Goal: Task Accomplishment & Management: Manage account settings

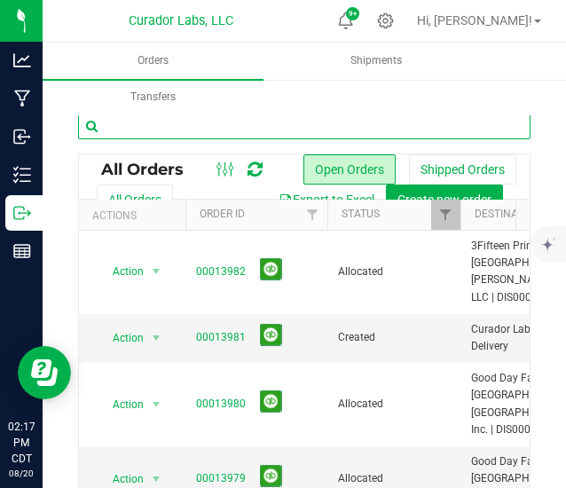
click at [257, 123] on input "text" at bounding box center [304, 126] width 452 height 27
type input "the heights"
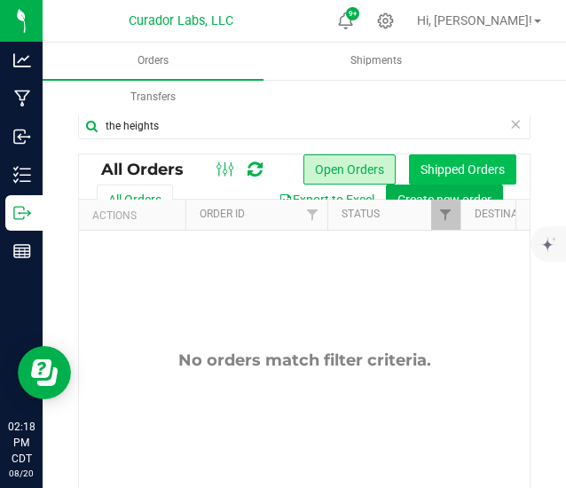
click at [423, 168] on button "Shipped Orders" at bounding box center [462, 169] width 107 height 30
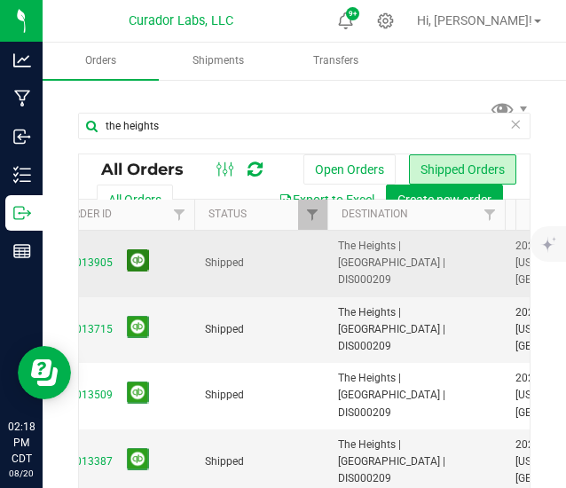
scroll to position [0, 115]
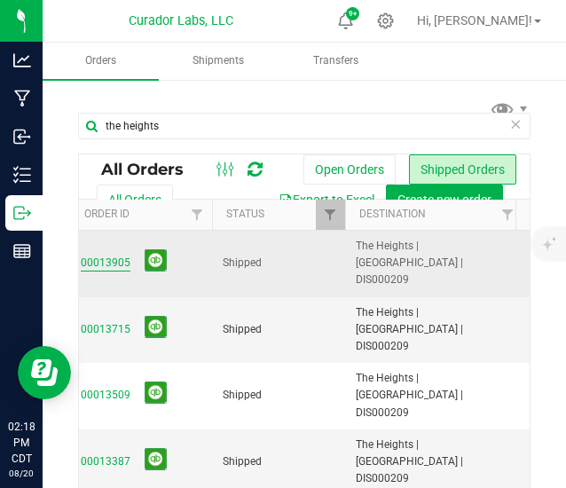
click at [103, 255] on link "00013905" at bounding box center [106, 263] width 50 height 17
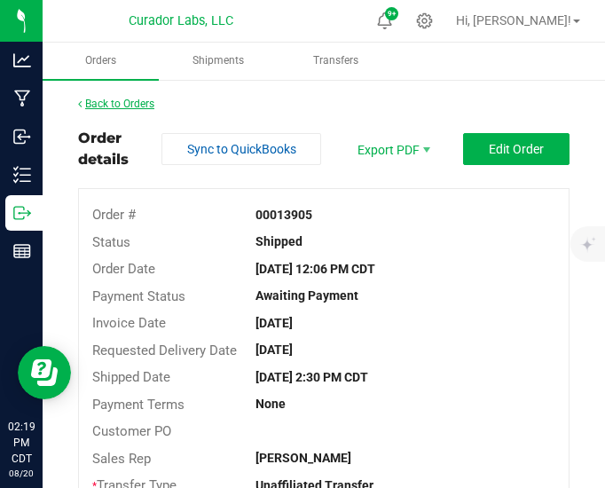
click at [120, 108] on link "Back to Orders" at bounding box center [116, 104] width 76 height 12
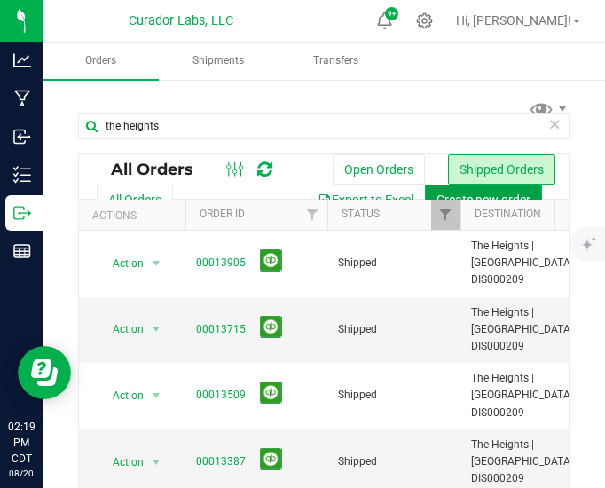
click at [425, 187] on button "Create new order" at bounding box center [483, 200] width 117 height 30
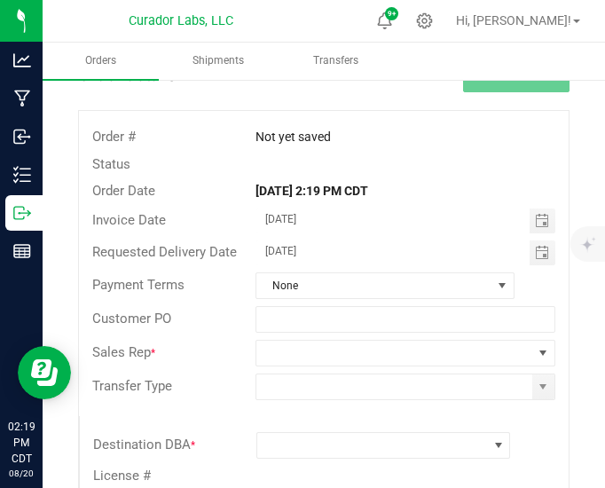
scroll to position [80, 0]
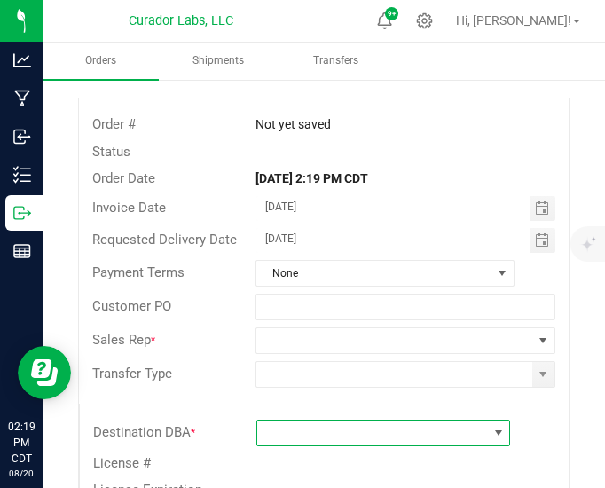
click at [279, 441] on span at bounding box center [372, 433] width 231 height 25
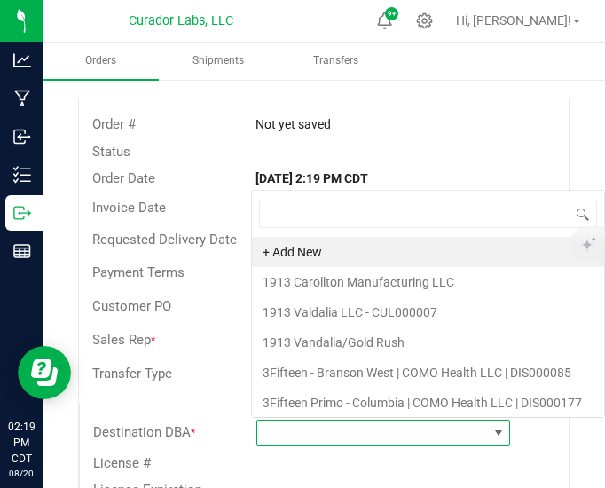
scroll to position [26, 240]
type input "the heigh"
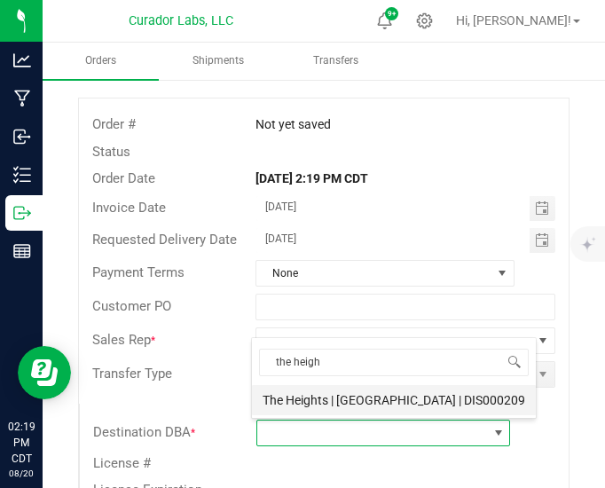
click at [319, 387] on li "The Heights | [GEOGRAPHIC_DATA] | DIS000209" at bounding box center [394, 400] width 284 height 30
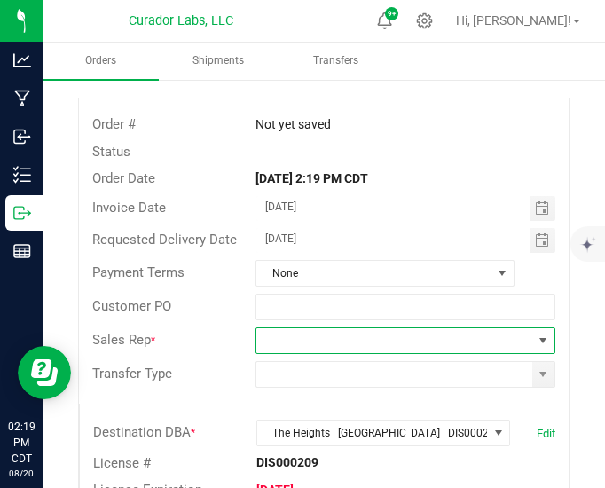
click at [413, 331] on span at bounding box center [394, 340] width 276 height 25
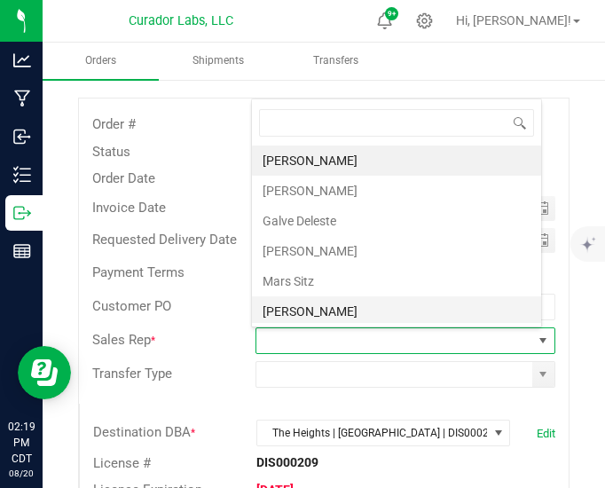
scroll to position [59, 0]
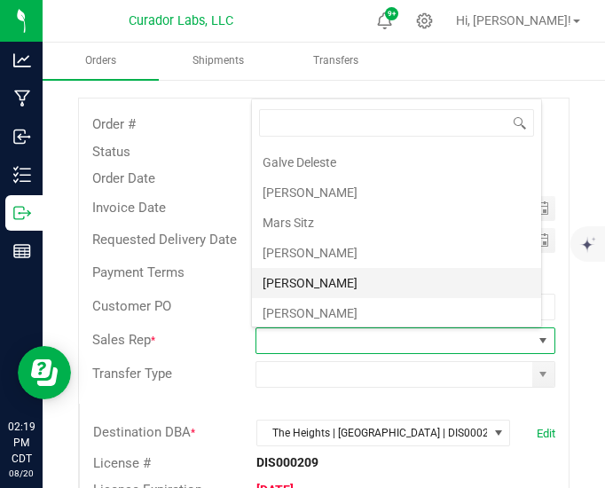
click at [317, 272] on li "[PERSON_NAME]" at bounding box center [396, 283] width 289 height 30
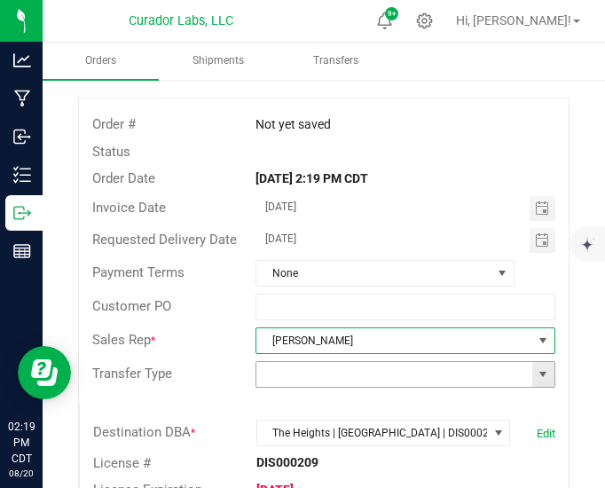
click at [536, 374] on span at bounding box center [543, 374] width 14 height 14
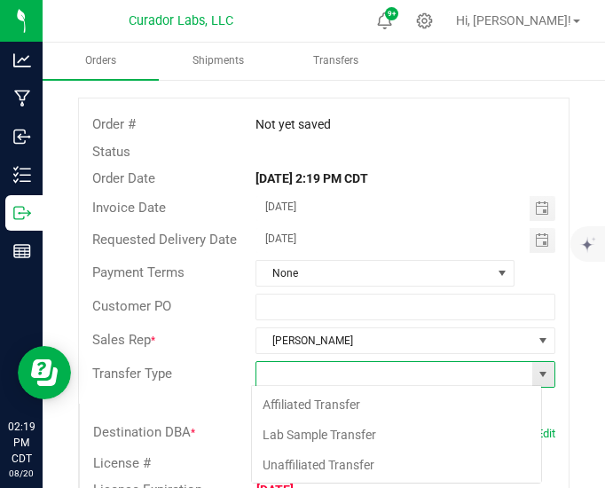
scroll to position [26, 291]
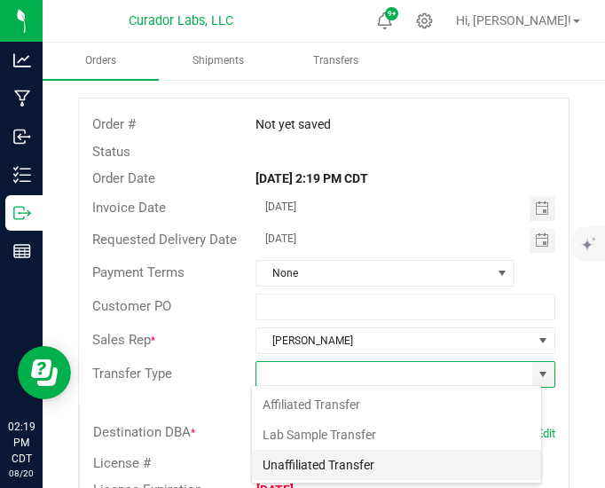
click at [325, 461] on li "Unaffiliated Transfer" at bounding box center [396, 465] width 289 height 30
type input "Unaffiliated Transfer"
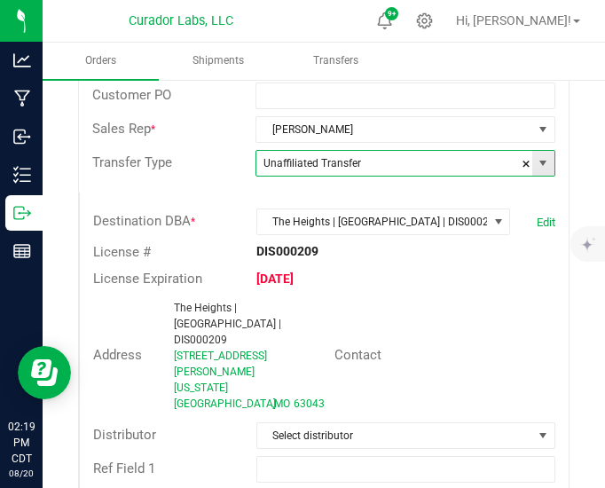
scroll to position [337, 0]
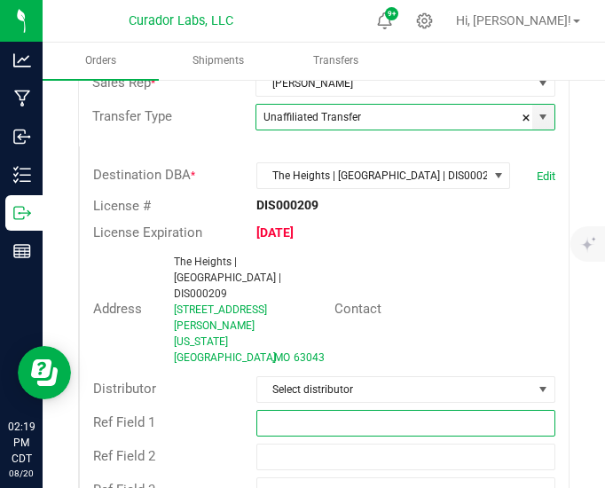
click at [279, 410] on input "text" at bounding box center [405, 423] width 299 height 27
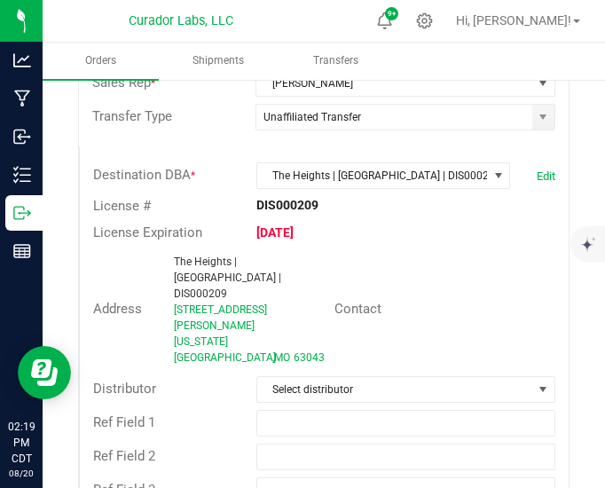
click at [200, 406] on div "Ref Field 1" at bounding box center [324, 423] width 489 height 34
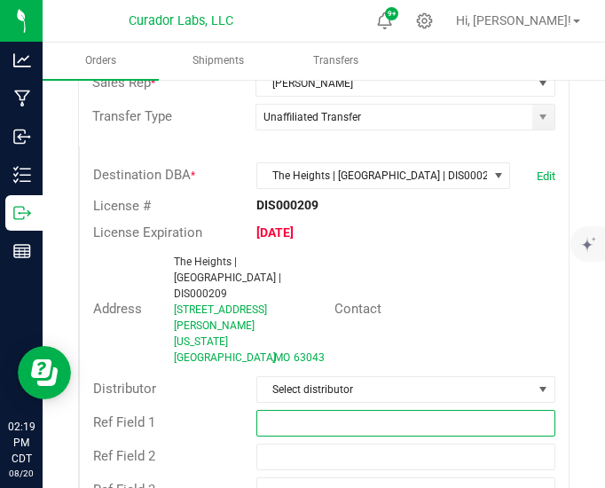
click at [305, 410] on input "text" at bounding box center [405, 423] width 299 height 27
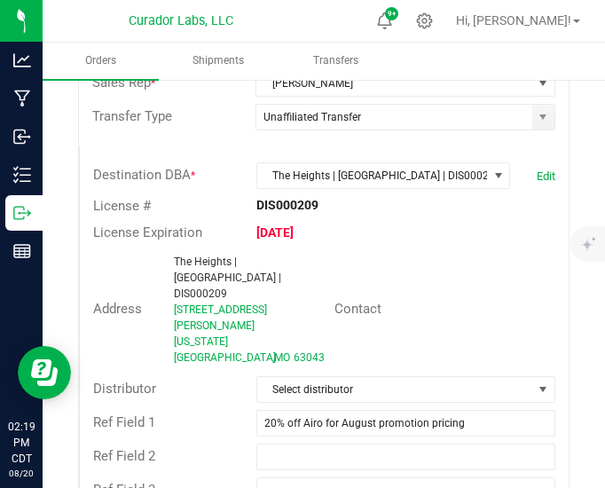
click at [205, 440] on div "Ref Field 2" at bounding box center [324, 457] width 489 height 34
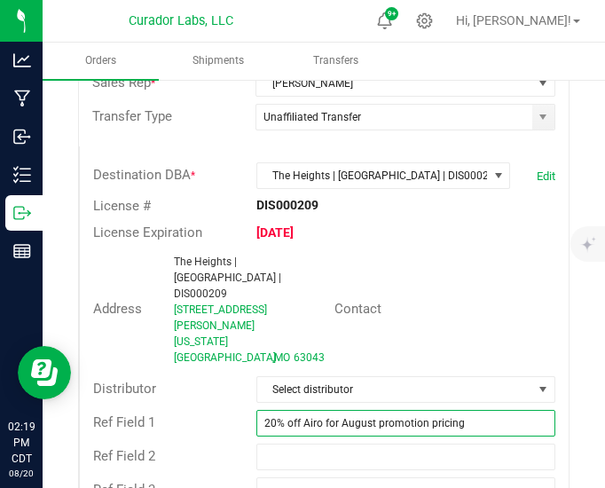
click at [491, 410] on input "20% off Airo for August promotion pricing" at bounding box center [405, 423] width 299 height 27
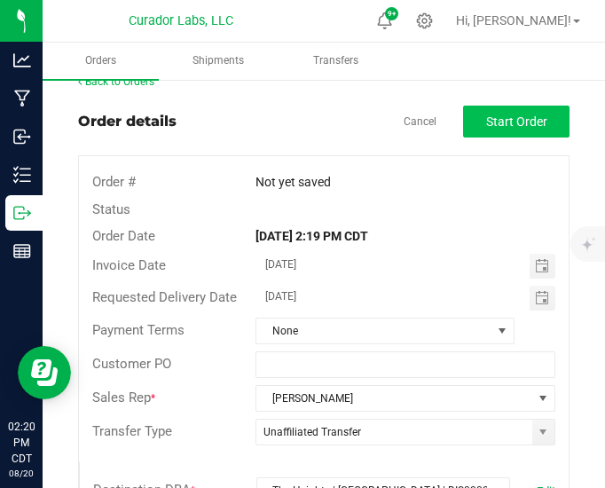
scroll to position [0, 0]
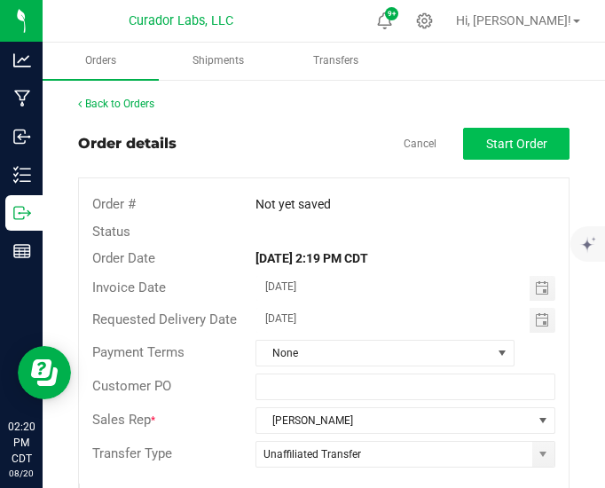
type input "20% off Airo for August promotion pricing, Bubbles launch promo"
click at [501, 153] on button "Start Order" at bounding box center [516, 144] width 106 height 32
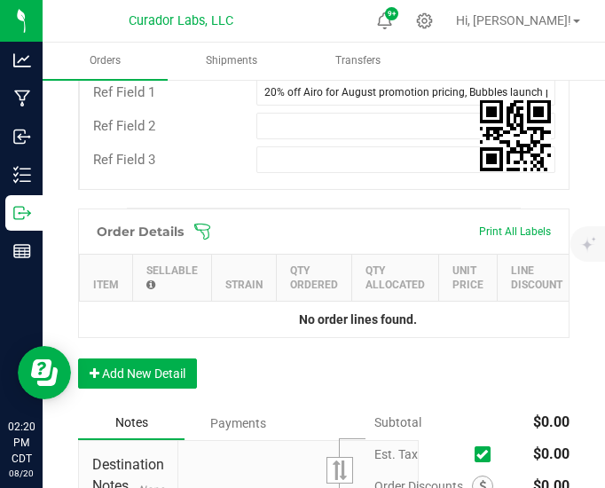
scroll to position [702, 0]
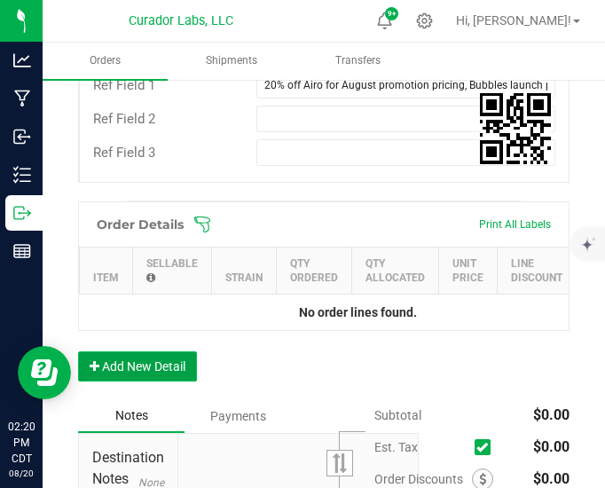
click at [158, 351] on button "Add New Detail" at bounding box center [137, 366] width 119 height 30
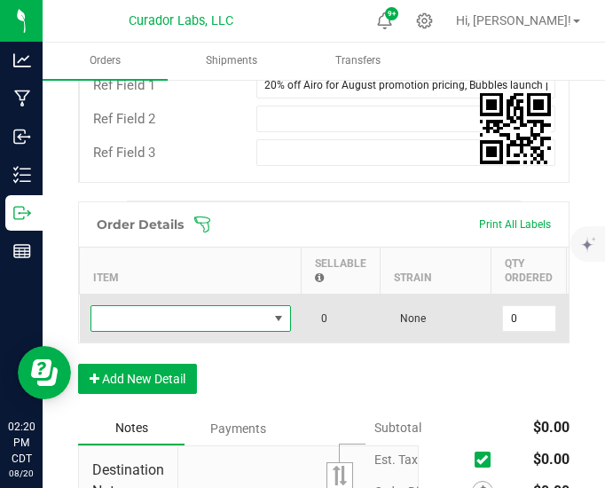
click at [149, 306] on span "NO DATA FOUND" at bounding box center [179, 318] width 177 height 25
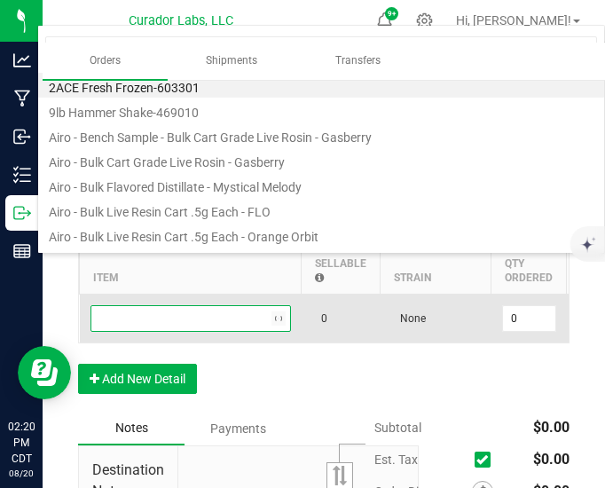
scroll to position [0, 0]
type input "atomic burst"
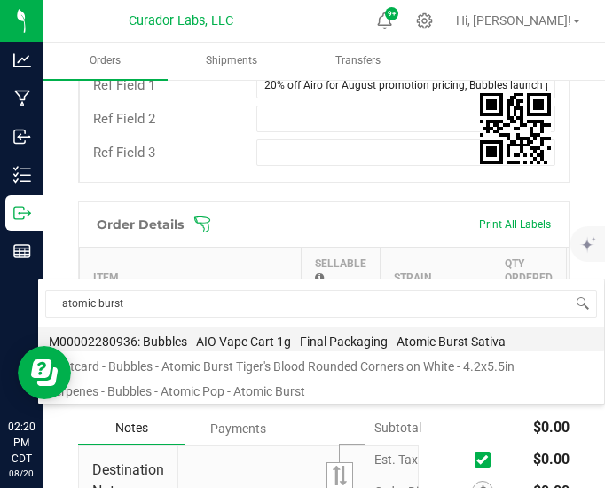
click at [266, 334] on li "M00002280936: Bubbles - AIO Vape Cart 1g - Final Packaging - Atomic Burst Sativa" at bounding box center [321, 338] width 566 height 25
type input "0 ea"
type input "$25.00000"
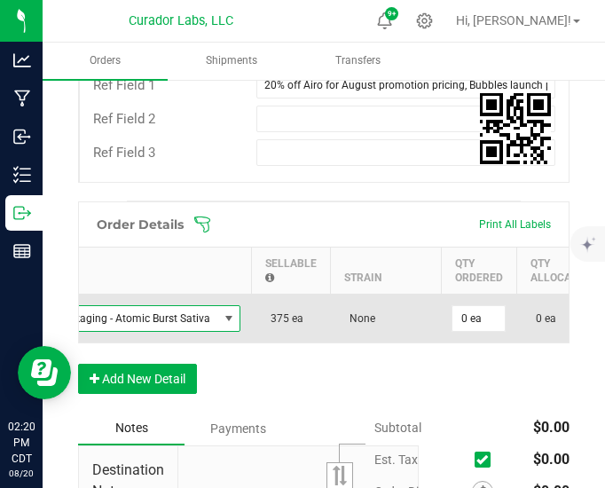
scroll to position [0, 300]
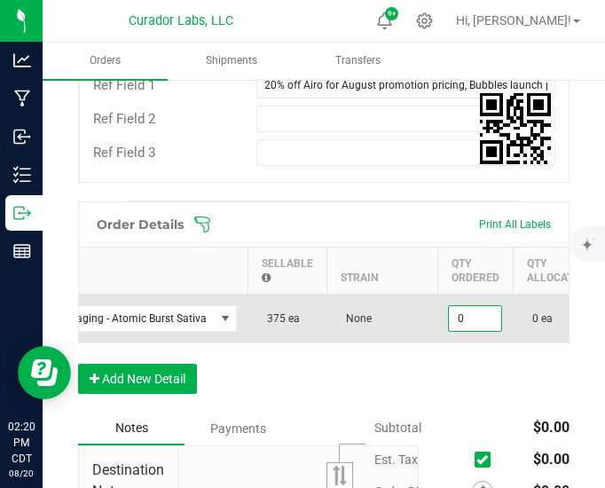
click at [456, 306] on input "0" at bounding box center [475, 318] width 52 height 25
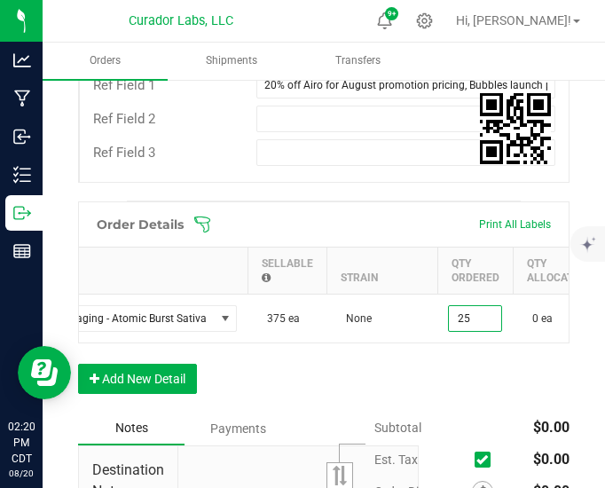
type input "25 ea"
type input "$625.00"
click at [383, 359] on div "Order Details Print All Labels Item Sellable Strain Qty Ordered Qty Allocated U…" at bounding box center [323, 306] width 491 height 210
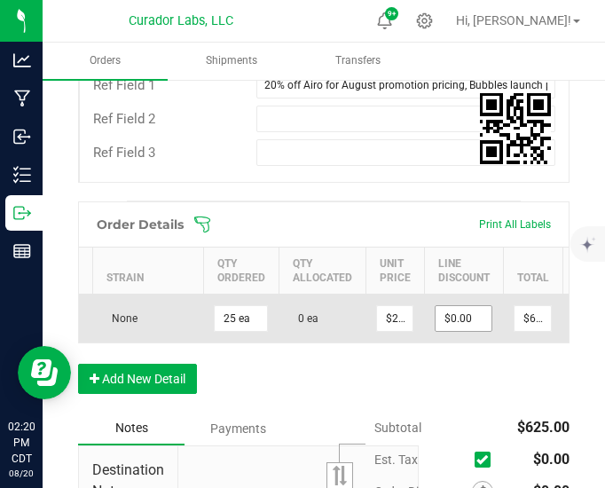
scroll to position [0, 538]
click at [387, 306] on input "25" at bounding box center [390, 318] width 35 height 25
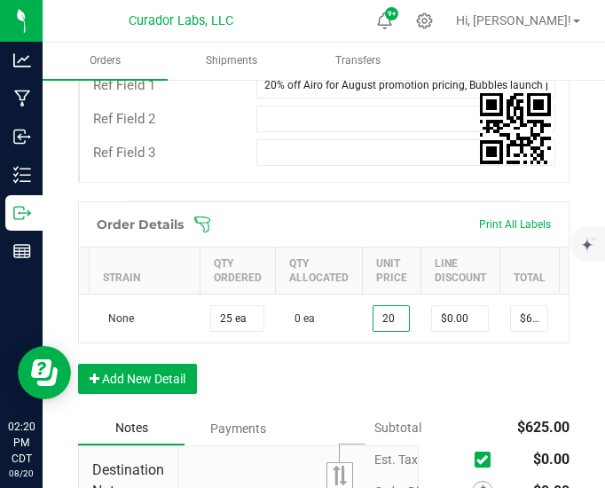
type input "$20.00000"
type input "$500.00"
click at [347, 412] on div "Notes Payments" at bounding box center [241, 429] width 327 height 34
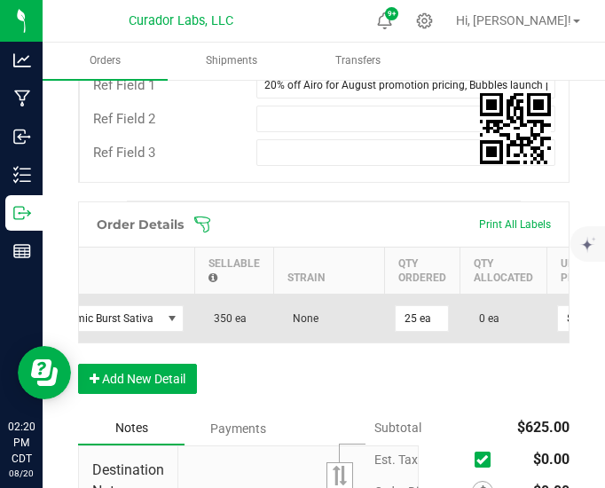
scroll to position [0, 332]
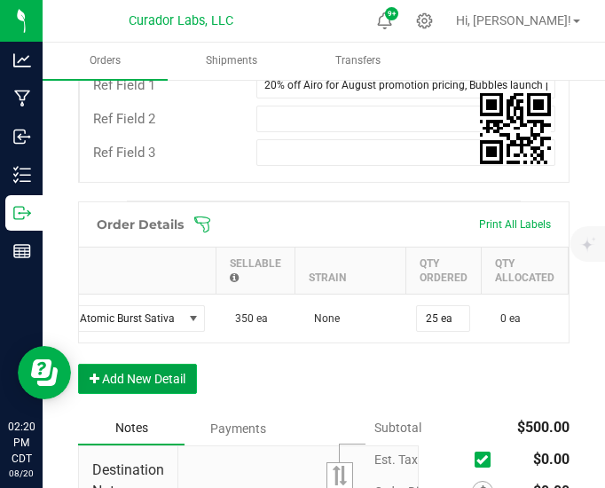
click at [148, 364] on button "Add New Detail" at bounding box center [137, 379] width 119 height 30
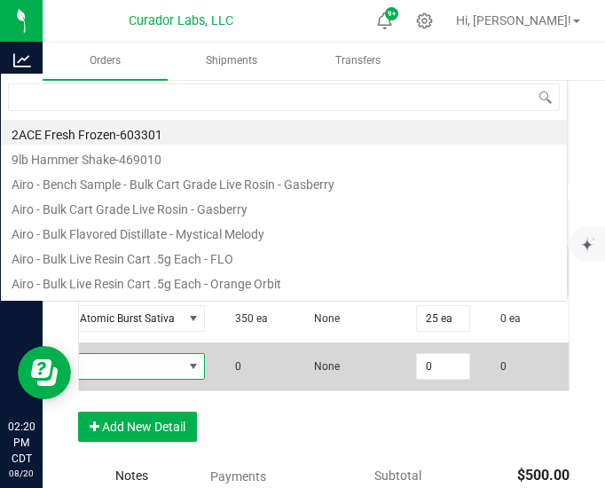
scroll to position [26, 438]
type input "blue raz"
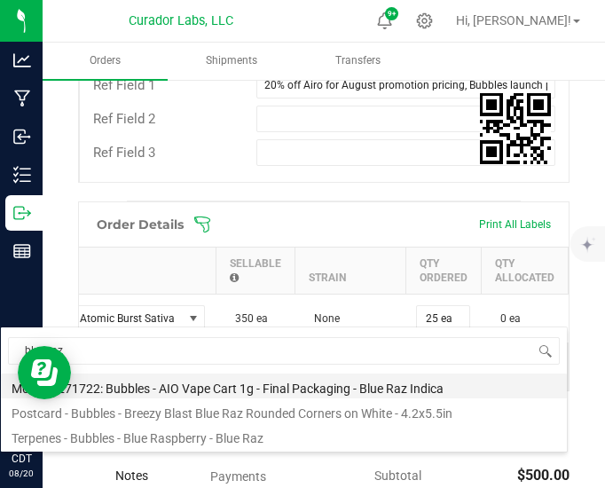
click at [177, 388] on li "M00002271722: Bubbles - AIO Vape Cart 1g - Final Packaging - Blue Raz Indica" at bounding box center [284, 385] width 566 height 25
type input "0 ea"
type input "$25.00000"
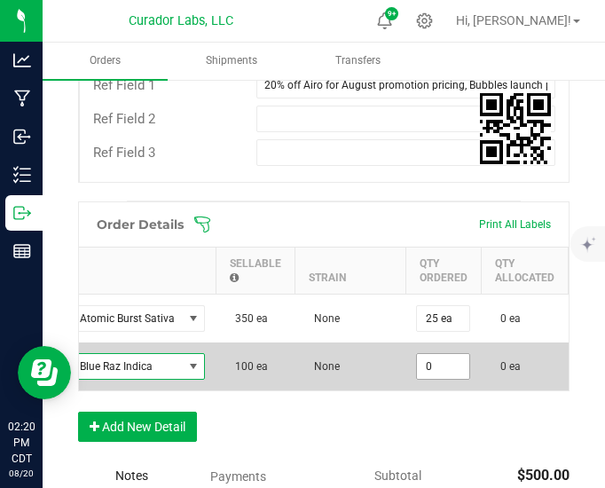
click at [429, 354] on input "0" at bounding box center [443, 366] width 52 height 25
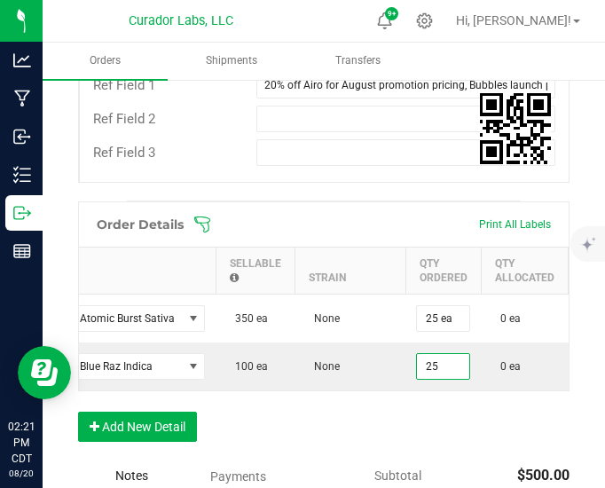
type input "25 ea"
type input "$625.00"
click at [383, 377] on div "Order Details Print All Labels Item Sellable Strain Qty Ordered Qty Allocated U…" at bounding box center [323, 330] width 491 height 258
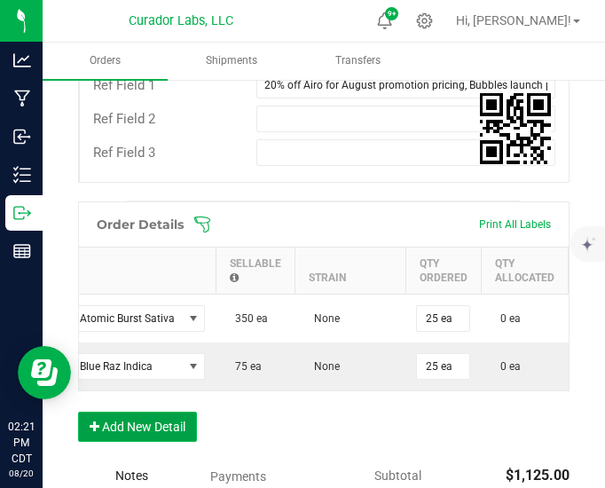
click at [186, 412] on button "Add New Detail" at bounding box center [137, 427] width 119 height 30
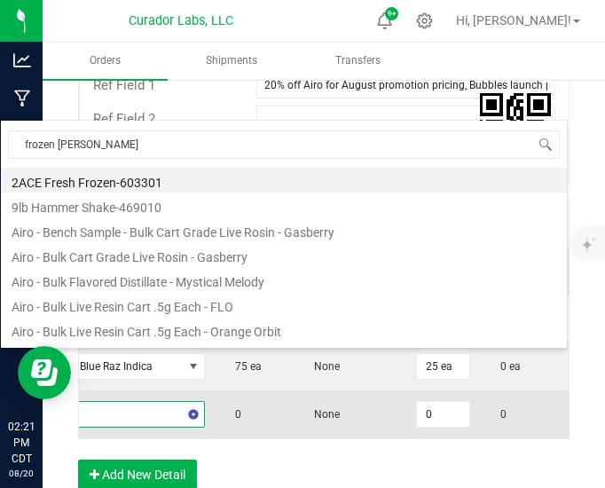
type input "frozen paradise"
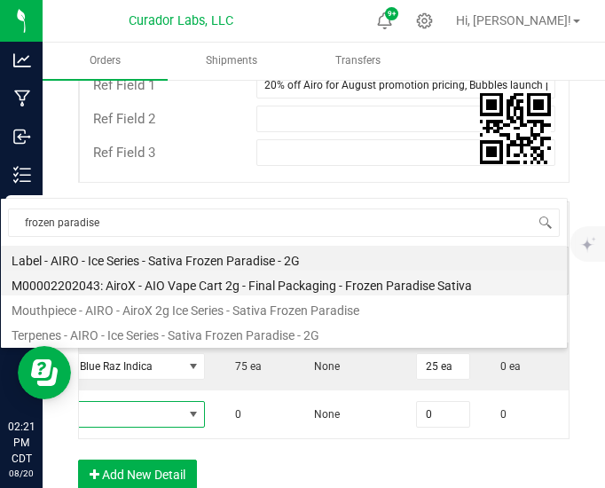
click at [196, 287] on li "M00002202043: AiroX - AIO Vape Cart 2g - Final Packaging - Frozen Paradise Sati…" at bounding box center [284, 283] width 566 height 25
type input "0 ea"
type input "$45.00000"
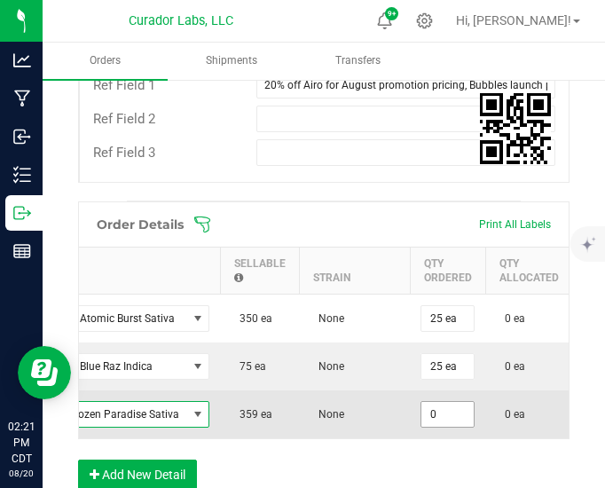
click at [435, 402] on input "0" at bounding box center [447, 414] width 52 height 25
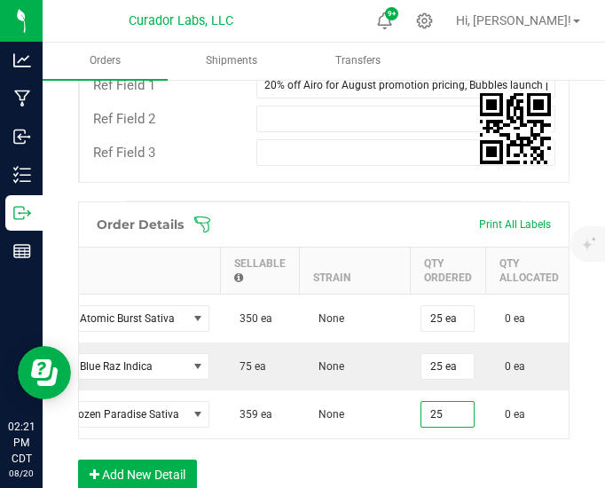
type input "25 ea"
type input "$1,125.00"
click at [385, 453] on div "Order Details Print All Labels Item Sellable Strain Qty Ordered Qty Allocated U…" at bounding box center [323, 354] width 491 height 306
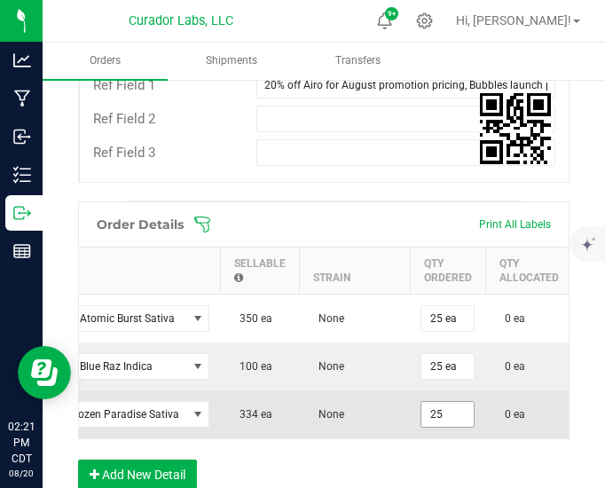
click at [429, 402] on input "25" at bounding box center [447, 414] width 52 height 25
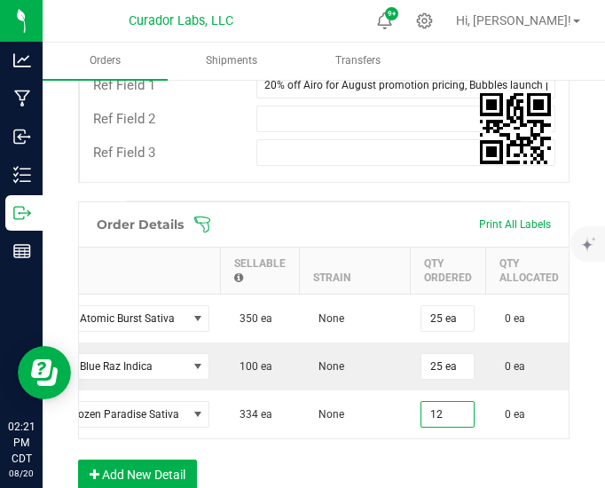
type input "12 ea"
type input "$540.00"
click at [400, 444] on div "Order Details Print All Labels Item Sellable Strain Qty Ordered Qty Allocated U…" at bounding box center [323, 354] width 491 height 306
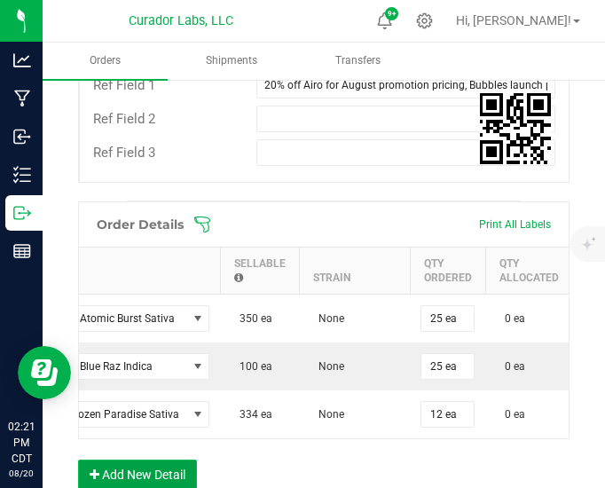
click at [179, 460] on button "Add New Detail" at bounding box center [137, 475] width 119 height 30
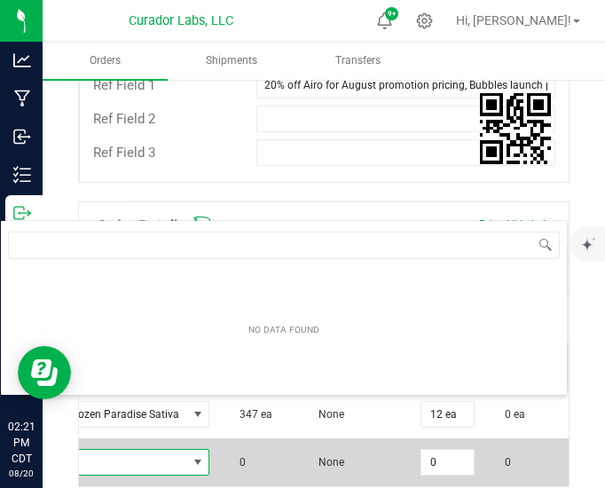
scroll to position [26, 440]
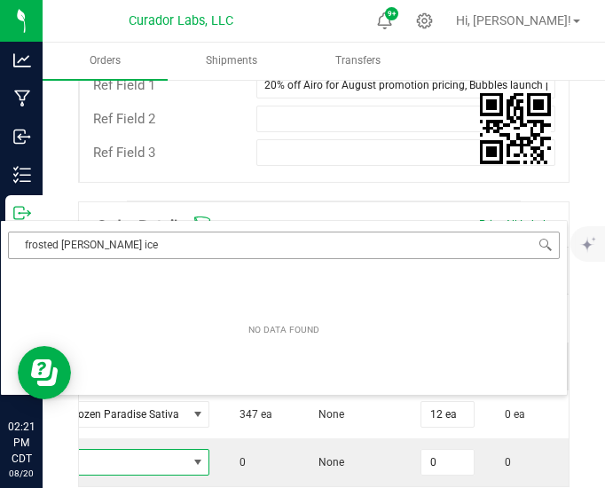
click at [61, 246] on input "frosted ream ice" at bounding box center [284, 246] width 552 height 28
click at [96, 244] on input "frosted dream ice" at bounding box center [284, 246] width 552 height 28
type input "frosted dream"
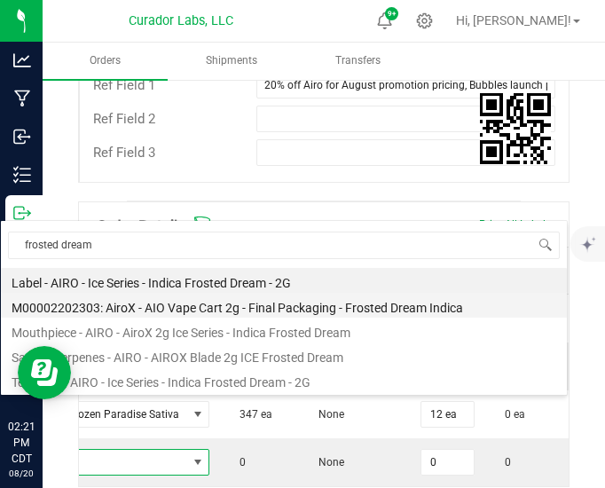
click at [270, 311] on li "M00002202303: AiroX - AIO Vape Cart 2g - Final Packaging - Frosted Dream Indica" at bounding box center [284, 305] width 566 height 25
type input "0 ea"
type input "$45.00000"
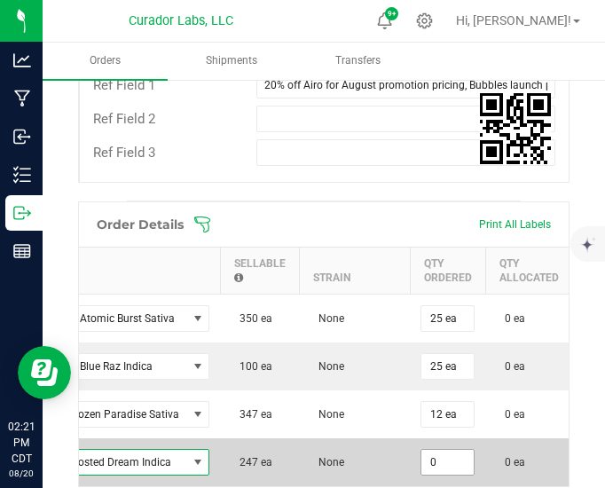
click at [437, 450] on input "0" at bounding box center [447, 462] width 52 height 25
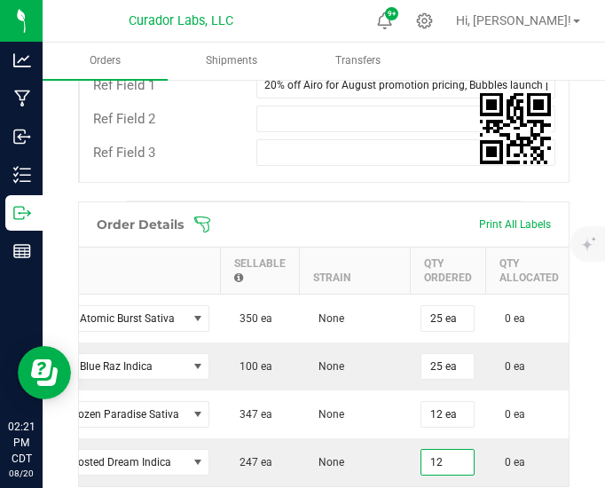
type input "12 ea"
type input "$540.00"
click at [399, 470] on div "Order Details Print All Labels Item Sellable Strain Qty Ordered Qty Allocated U…" at bounding box center [323, 378] width 491 height 354
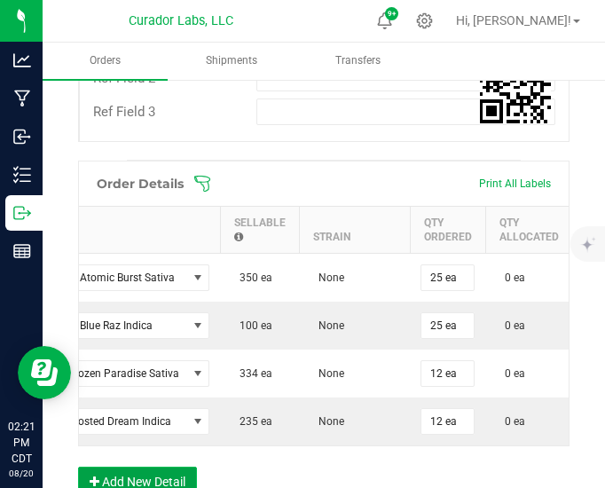
click at [175, 467] on button "Add New Detail" at bounding box center [137, 482] width 119 height 30
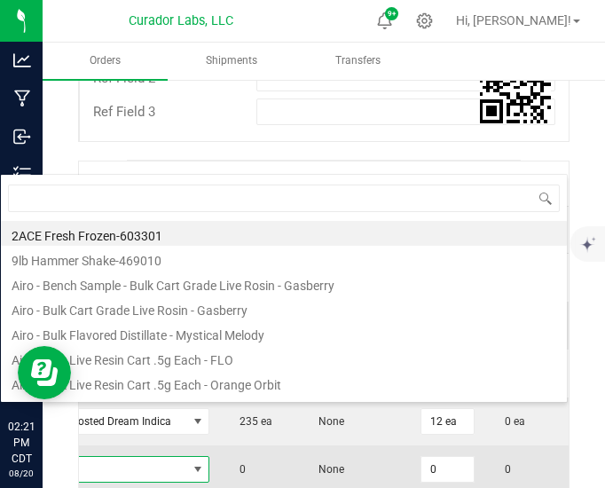
scroll to position [26, 440]
type input "black mamba"
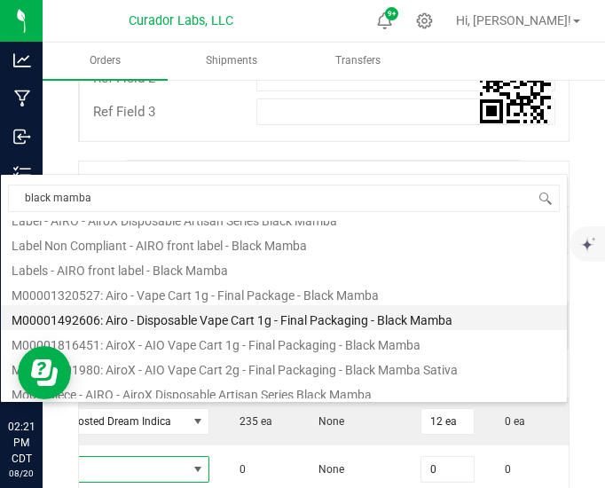
scroll to position [66, 0]
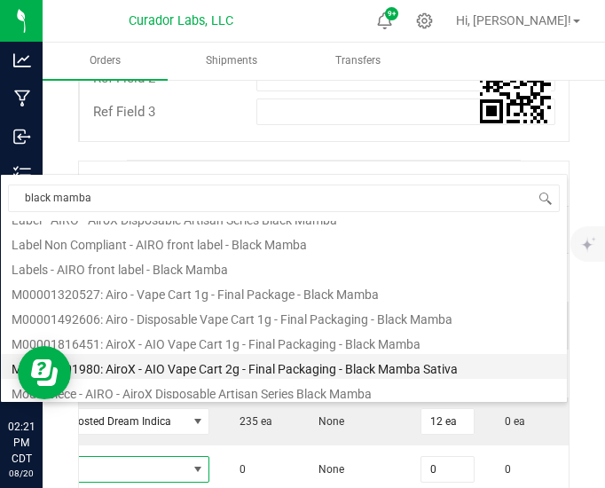
click at [169, 370] on li "M00002201980: AiroX - AIO Vape Cart 2g - Final Packaging - Black Mamba Sativa" at bounding box center [284, 366] width 566 height 25
type input "0 ea"
type input "$45.00000"
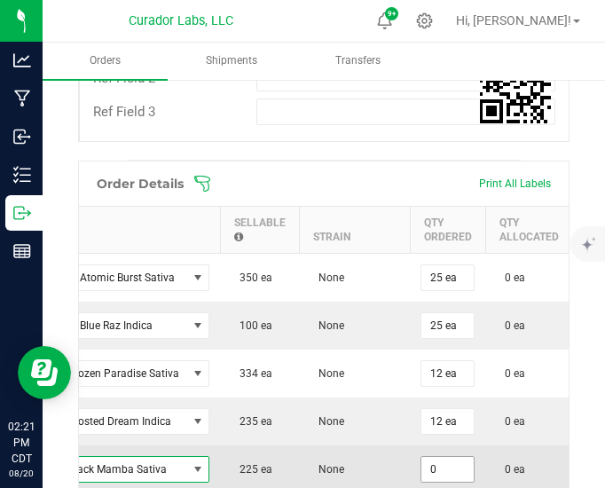
click at [449, 457] on input "0" at bounding box center [447, 469] width 52 height 25
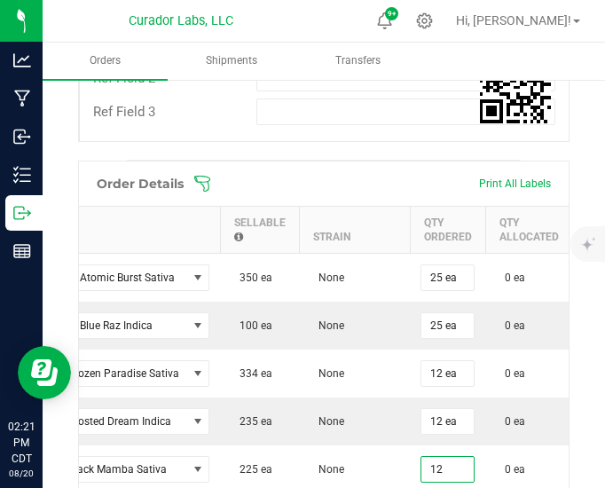
type input "12 ea"
type input "$540.00"
click at [419, 469] on div "Order Details Print All Labels Item Sellable Strain Qty Ordered Qty Allocated U…" at bounding box center [323, 362] width 491 height 402
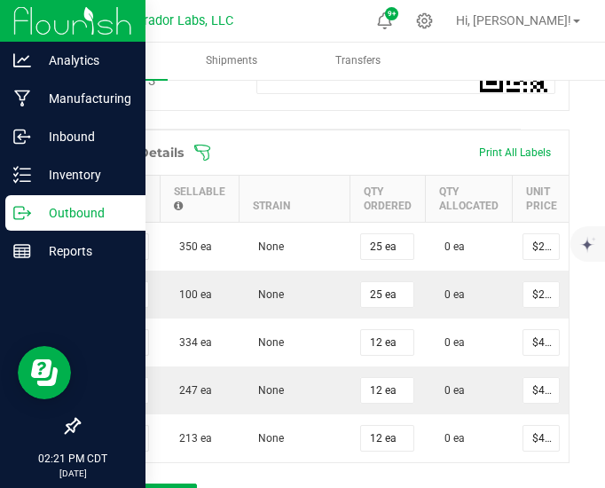
scroll to position [775, 0]
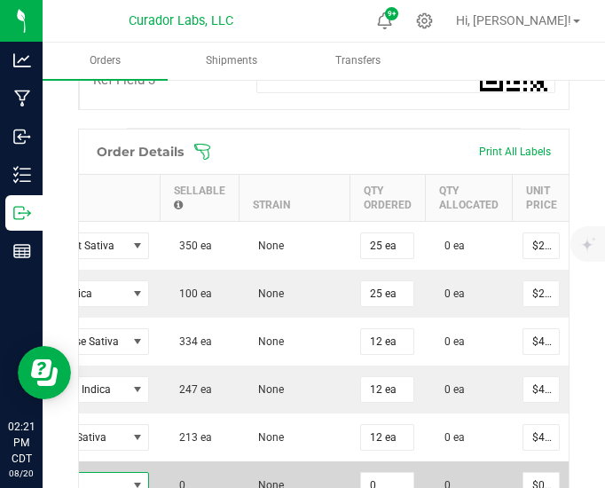
click at [130, 478] on span "NO DATA FOUND" at bounding box center [137, 485] width 14 height 14
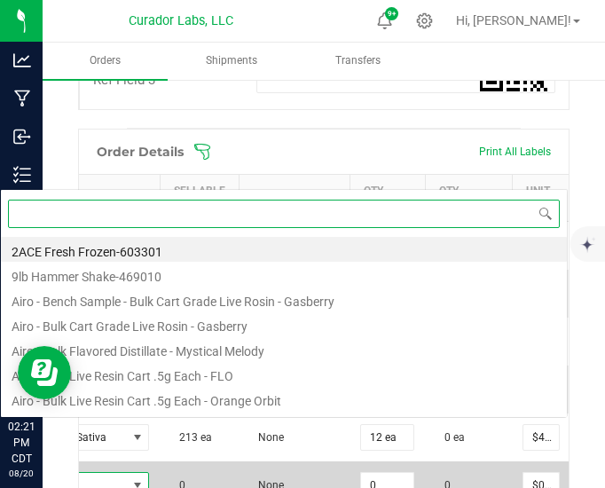
scroll to position [26, 440]
type input "caribbean sunset"
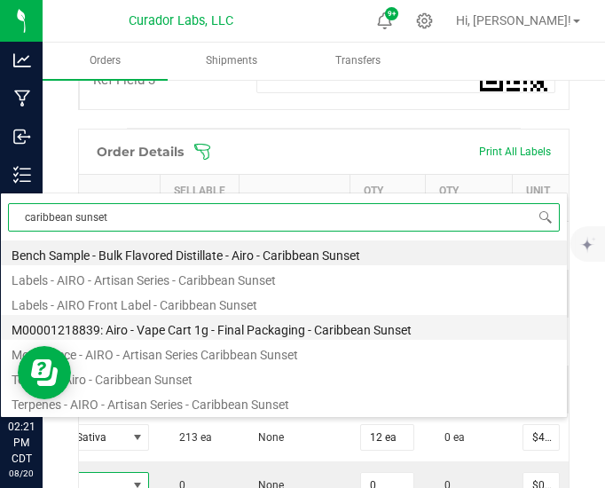
click at [204, 329] on li "M00001218839: Airo - Vape Cart 1g - Final Packaging - Caribbean Sunset" at bounding box center [284, 327] width 566 height 25
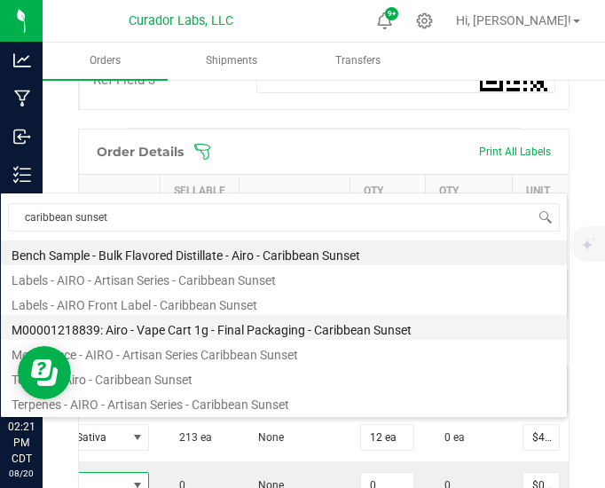
type input "0 ea"
type input "$32.50000"
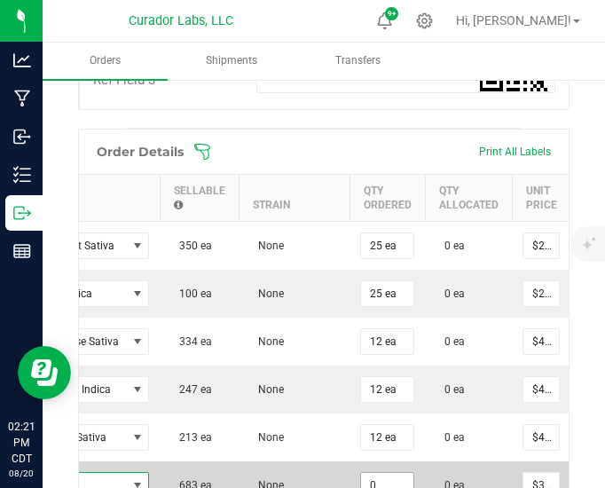
click at [380, 473] on input "0" at bounding box center [387, 485] width 52 height 25
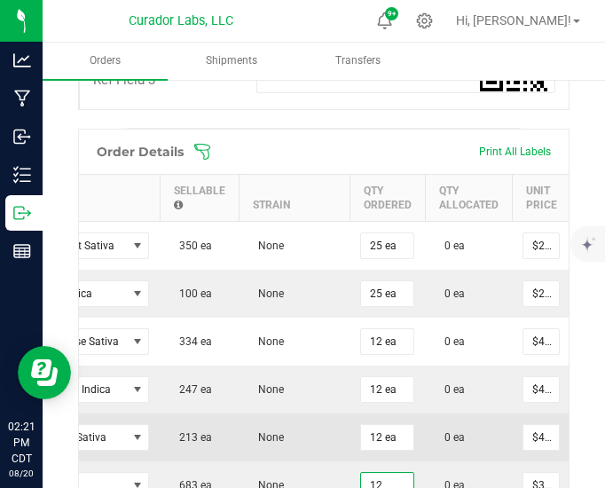
type input "12 ea"
type input "$390.00"
click at [300, 413] on td "None" at bounding box center [294, 437] width 111 height 48
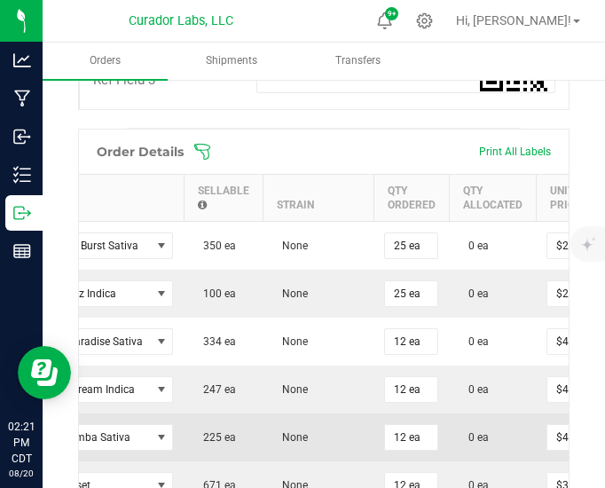
scroll to position [924, 0]
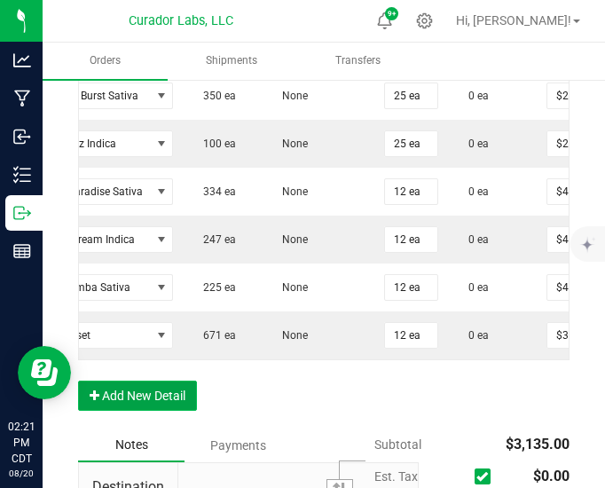
click at [147, 381] on button "Add New Detail" at bounding box center [137, 396] width 119 height 30
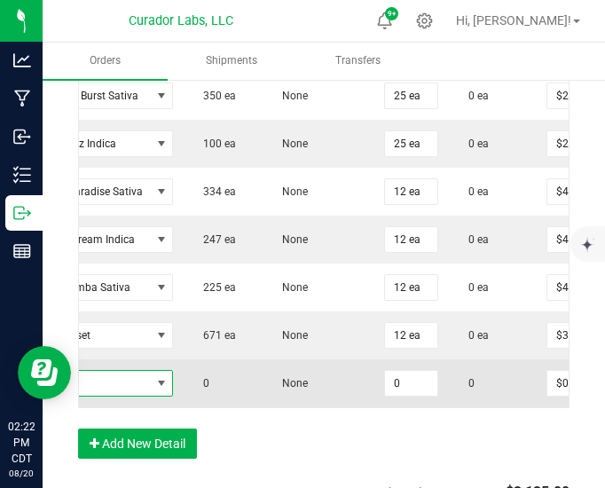
click at [154, 376] on span "NO DATA FOUND" at bounding box center [161, 383] width 14 height 14
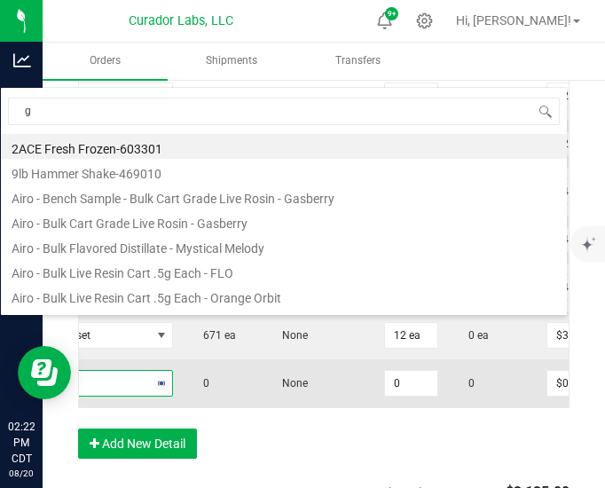
scroll to position [26, 440]
type input "granddaddy"
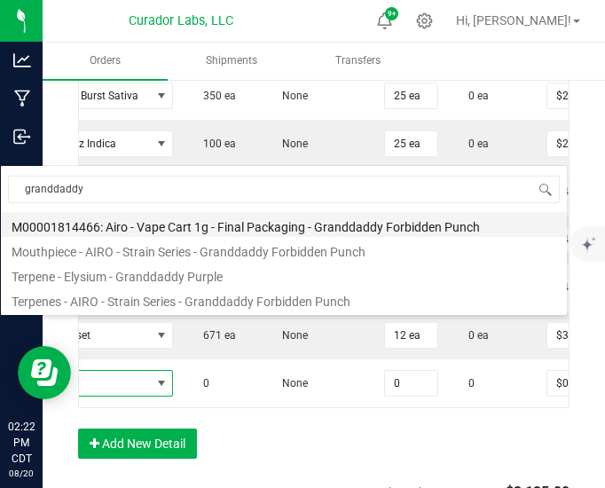
click at [227, 227] on li "M00001814466: Airo - Vape Cart 1g - Final Packaging - Granddaddy Forbidden Punch" at bounding box center [284, 224] width 566 height 25
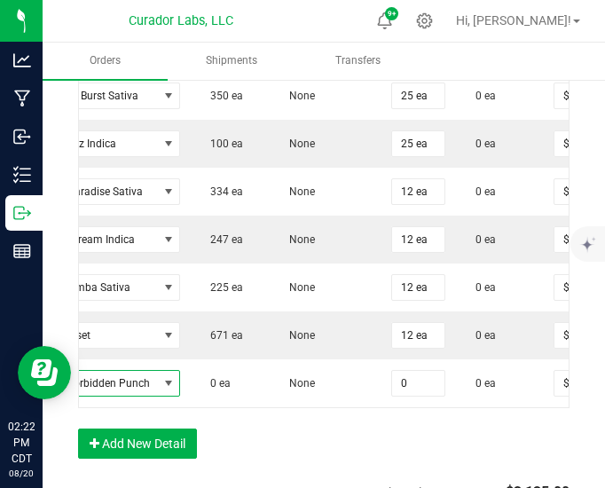
type input "0 ea"
type input "$32.50000"
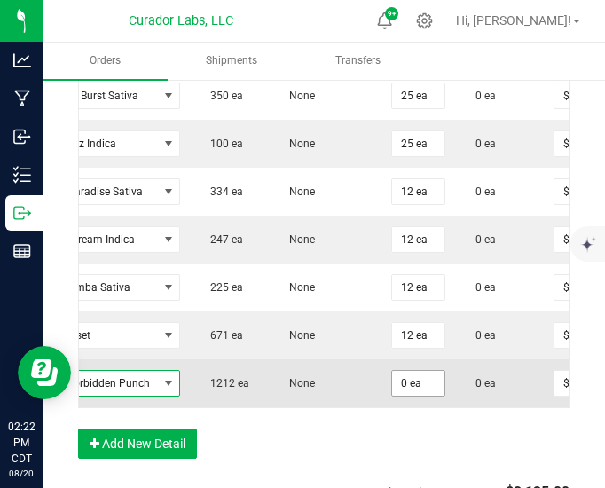
click at [416, 371] on input "0 ea" at bounding box center [418, 383] width 52 height 25
click at [408, 371] on input "2" at bounding box center [418, 383] width 52 height 25
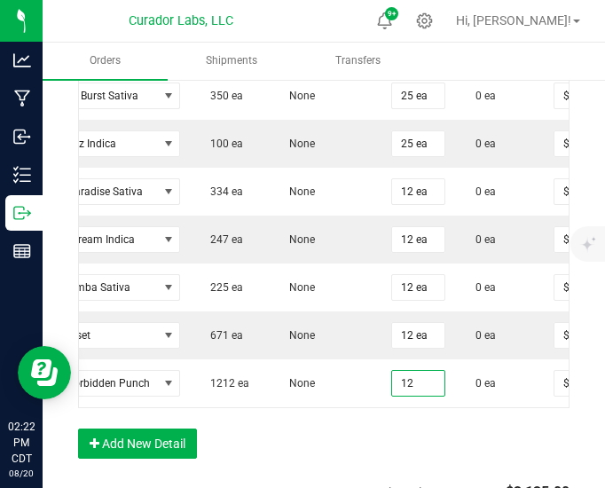
type input "12 ea"
type input "$390.00"
click at [399, 379] on div "Order Details Print All Labels Item Sellable Strain Qty Ordered Qty Allocated U…" at bounding box center [323, 228] width 491 height 498
click at [130, 429] on button "Add New Detail" at bounding box center [137, 444] width 119 height 30
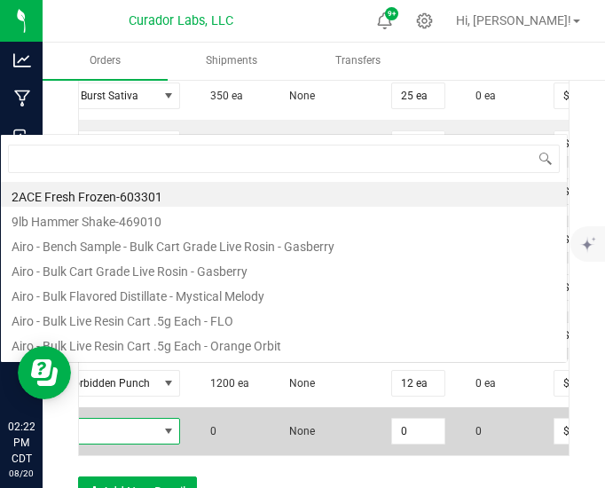
scroll to position [26, 445]
type input "gsc"
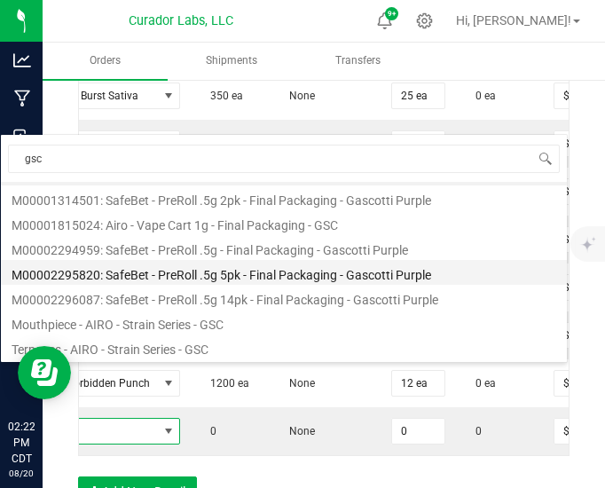
scroll to position [0, 0]
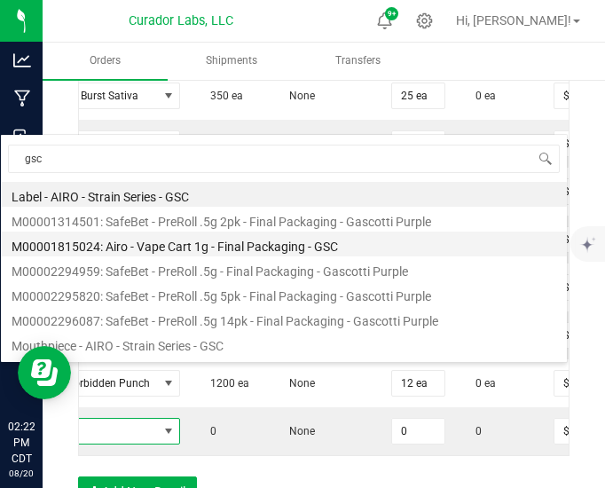
click at [233, 232] on li "M00001815024: Airo - Vape Cart 1g - Final Packaging - GSC" at bounding box center [284, 244] width 566 height 25
type input "0 ea"
type input "$32.50000"
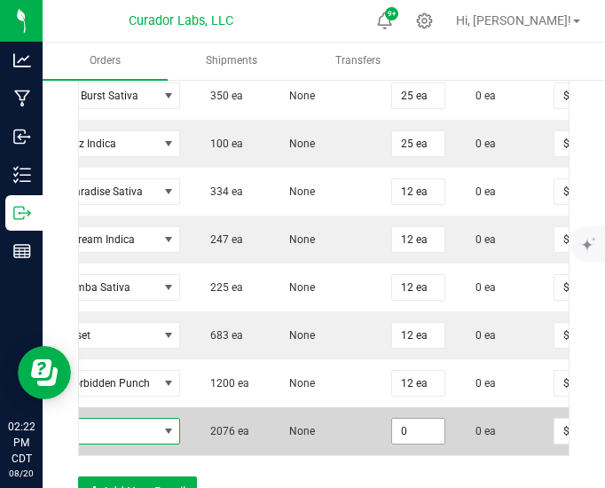
click at [413, 419] on input "0" at bounding box center [418, 431] width 52 height 25
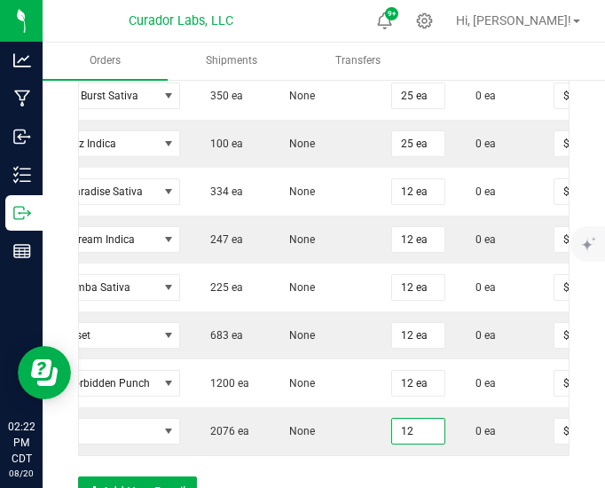
type input "12 ea"
type input "$390.00"
click at [399, 437] on div "Order Details Print All Labels Item Sellable Strain Qty Ordered Qty Allocated U…" at bounding box center [323, 252] width 491 height 546
click at [185, 476] on button "Add New Detail" at bounding box center [137, 491] width 119 height 30
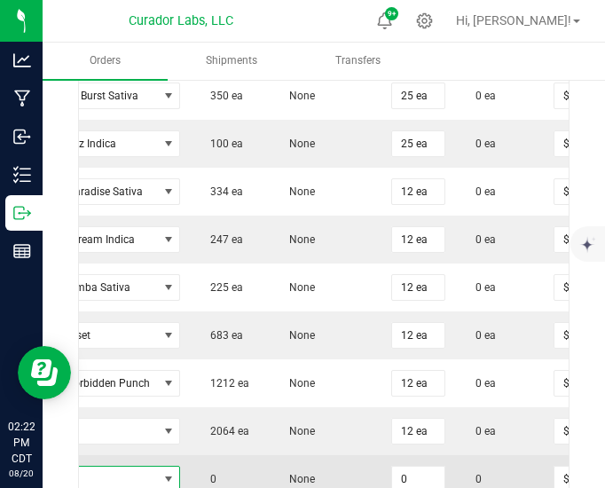
click at [161, 472] on span "NO DATA FOUND" at bounding box center [168, 479] width 14 height 14
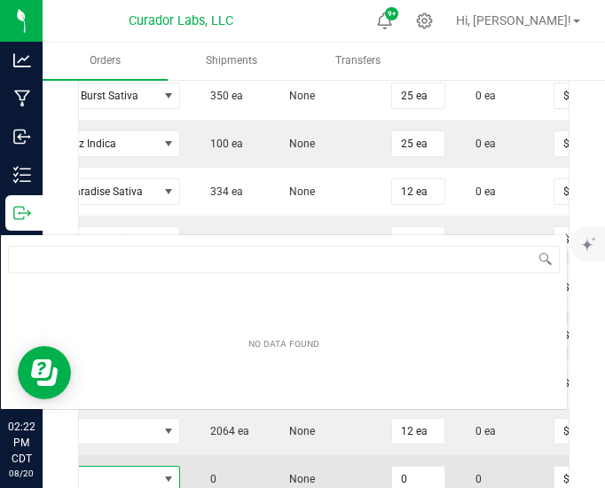
scroll to position [26, 445]
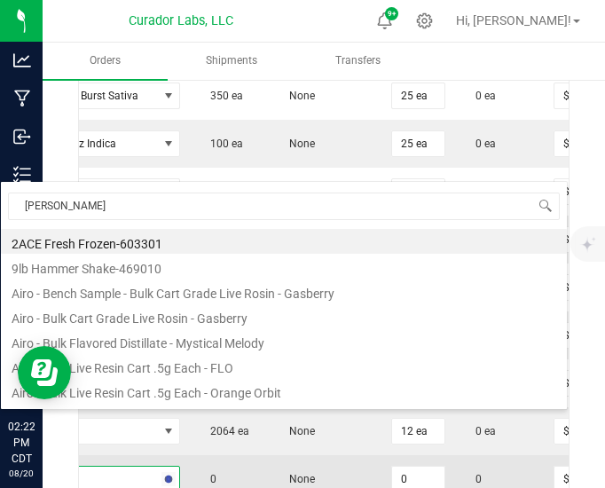
type input "jack fruit"
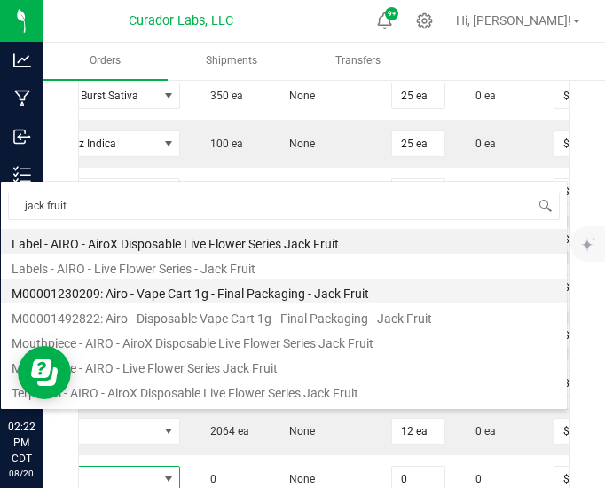
click at [207, 297] on li "M00001230209: Airo - Vape Cart 1g - Final Packaging - Jack Fruit" at bounding box center [284, 291] width 566 height 25
type input "0 ea"
type input "$30.00000"
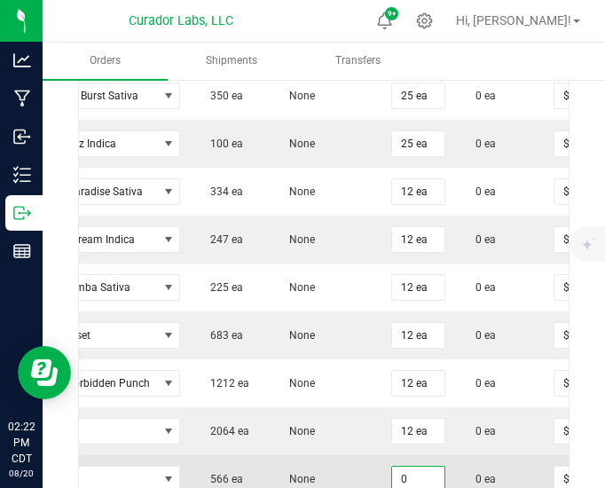
click at [394, 467] on input "0" at bounding box center [418, 479] width 52 height 25
click at [392, 467] on input "12" at bounding box center [418, 479] width 52 height 25
type input "12 ea"
type input "$360.00"
click at [287, 455] on td "None" at bounding box center [325, 479] width 111 height 48
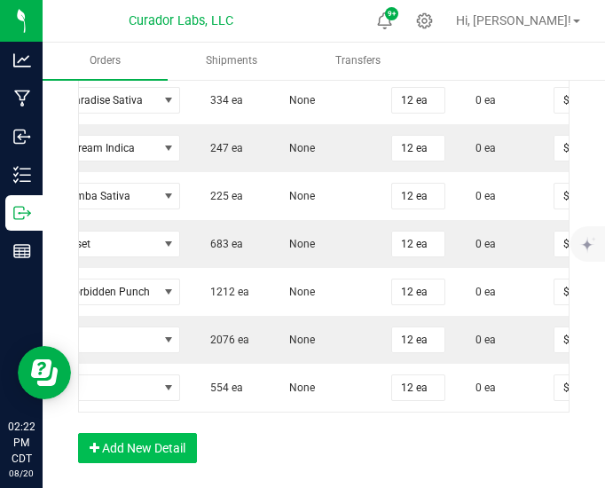
scroll to position [1017, 0]
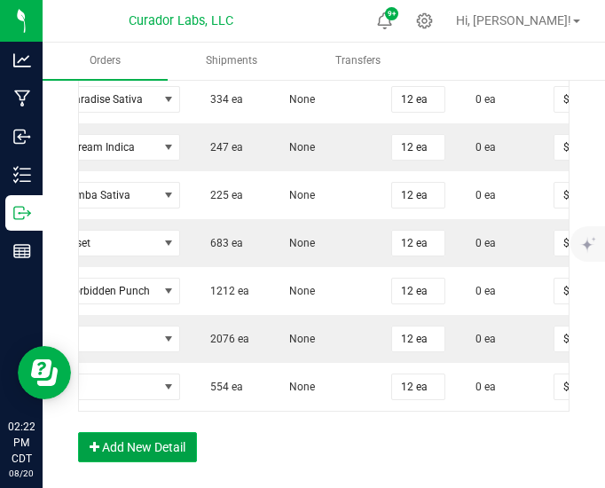
click at [152, 432] on button "Add New Detail" at bounding box center [137, 447] width 119 height 30
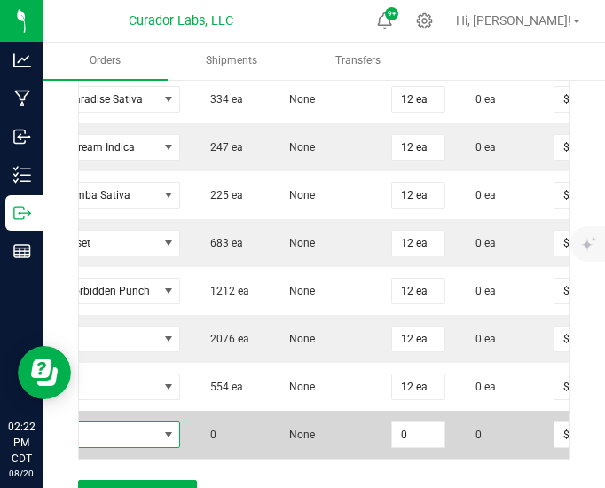
click at [161, 428] on span "NO DATA FOUND" at bounding box center [168, 435] width 14 height 14
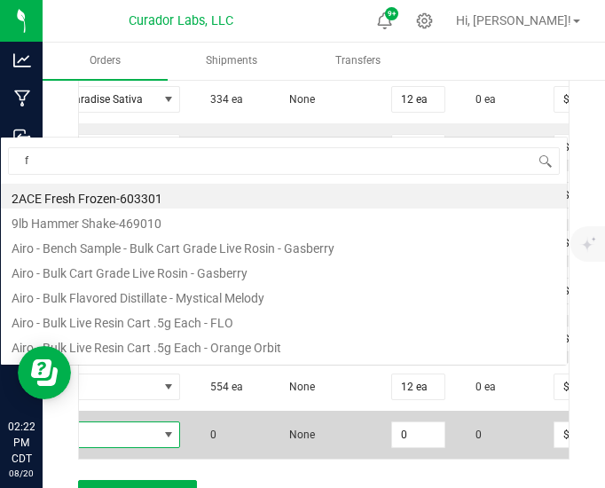
scroll to position [26, 445]
type input "funkenstein"
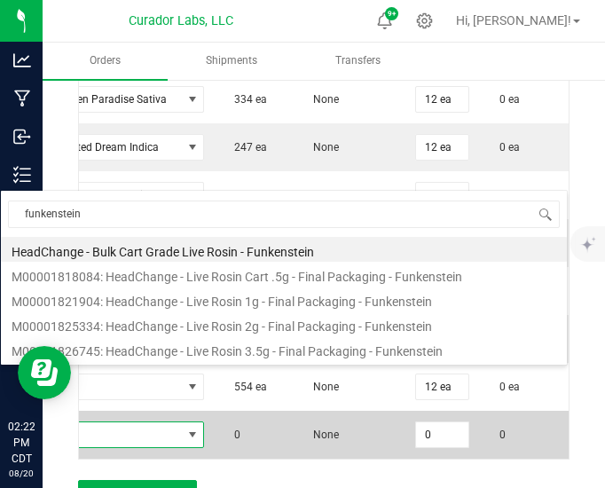
scroll to position [0, 343]
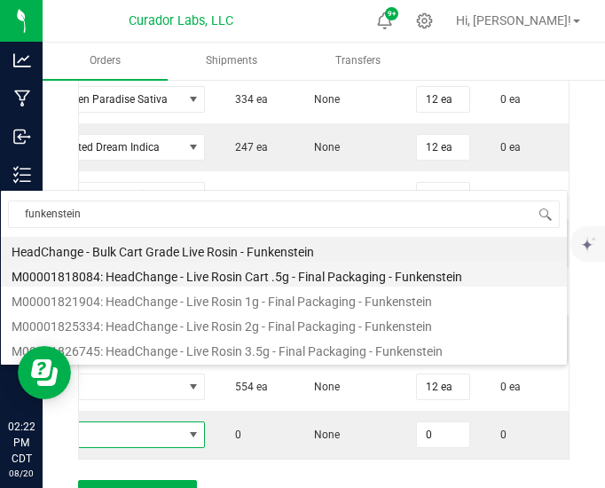
click at [287, 279] on li "M00001818084: HeadChange - Live Rosin Cart .5g - Final Packaging - Funkenstein" at bounding box center [284, 274] width 566 height 25
type input "0 ea"
type input "$27.50000"
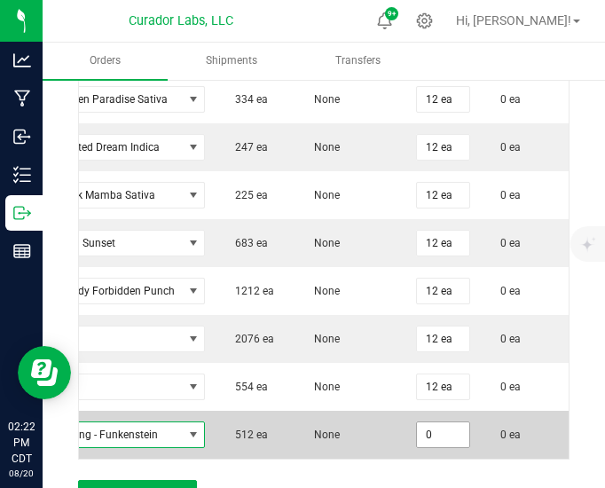
click at [435, 422] on input "0" at bounding box center [443, 434] width 52 height 25
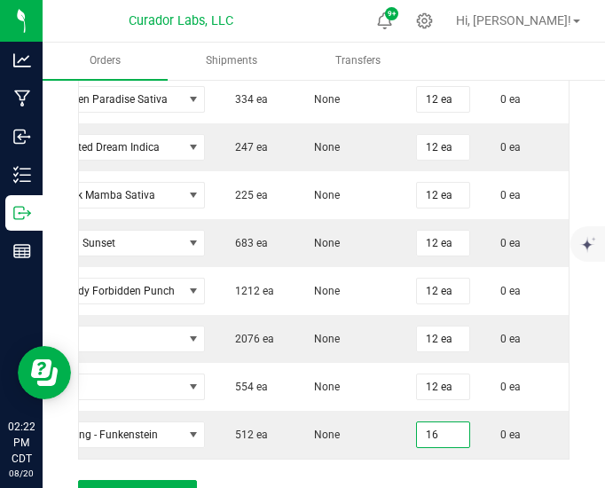
type input "16 ea"
type input "$440.00"
click at [405, 439] on div "Order Details Print All Labels Item Sellable Strain Qty Ordered Qty Allocated U…" at bounding box center [323, 206] width 491 height 641
click at [135, 480] on button "Add New Detail" at bounding box center [137, 495] width 119 height 30
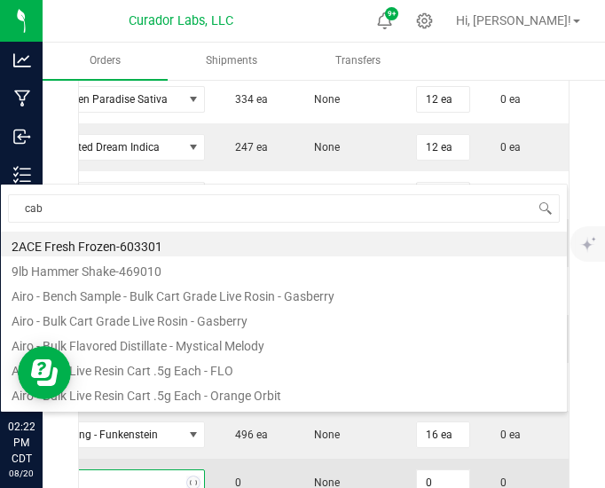
scroll to position [26, 445]
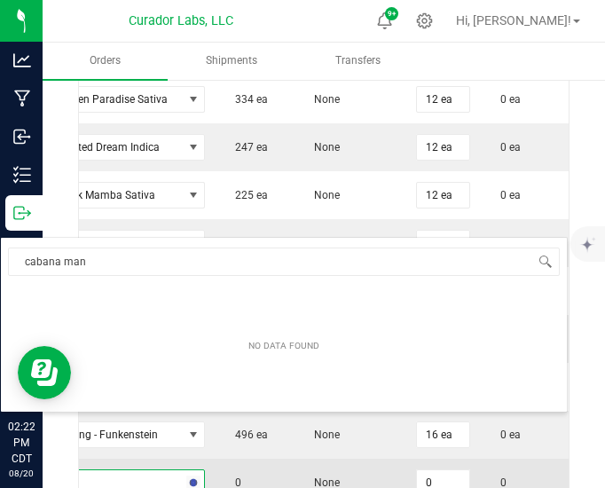
type input "cabana mane"
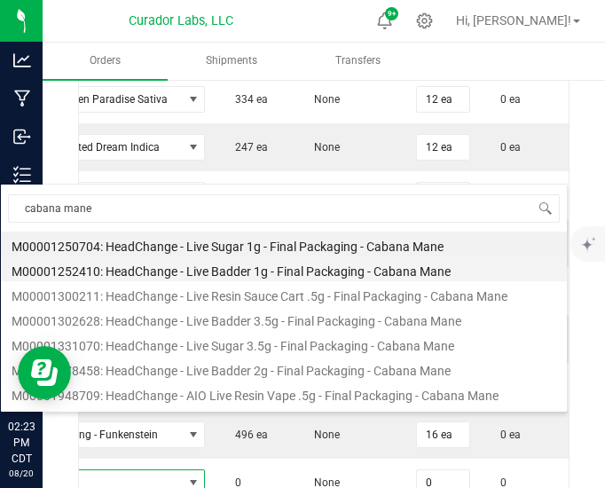
click at [197, 271] on li "M00001252410: HeadChange - Live Badder 1g - Final Packaging - Cabana Mane" at bounding box center [284, 268] width 566 height 25
type input "0 ea"
type input "$25.00000"
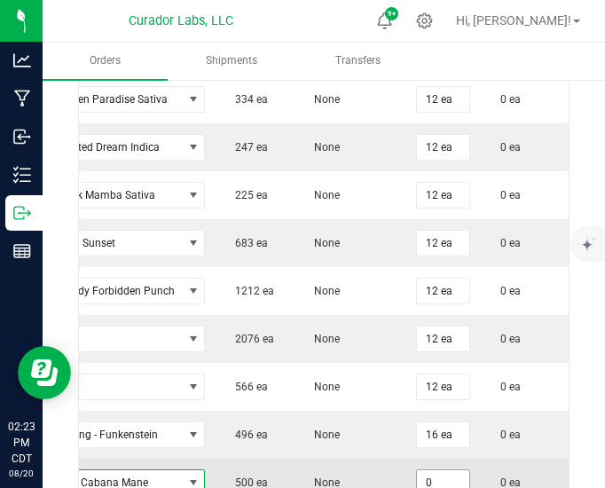
click at [419, 470] on input "0" at bounding box center [443, 482] width 52 height 25
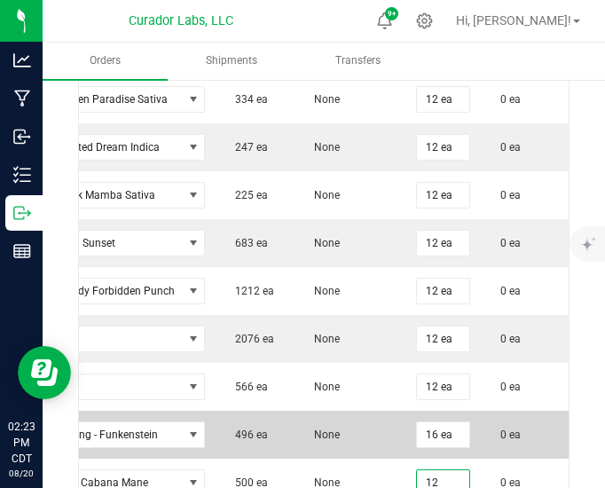
type input "12 ea"
type input "$300.00"
click at [311, 411] on td "None" at bounding box center [350, 435] width 111 height 48
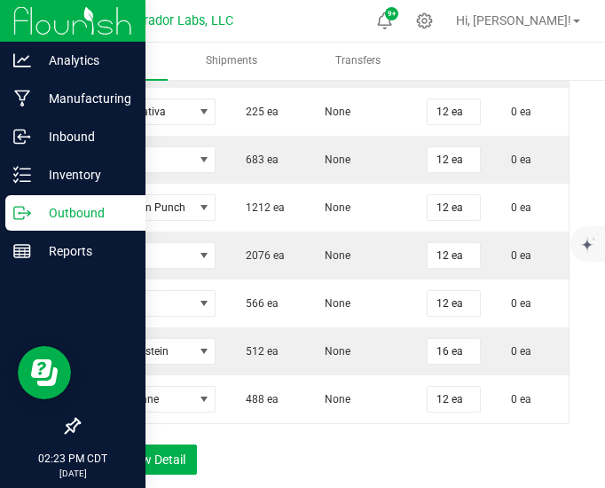
scroll to position [1101, 0]
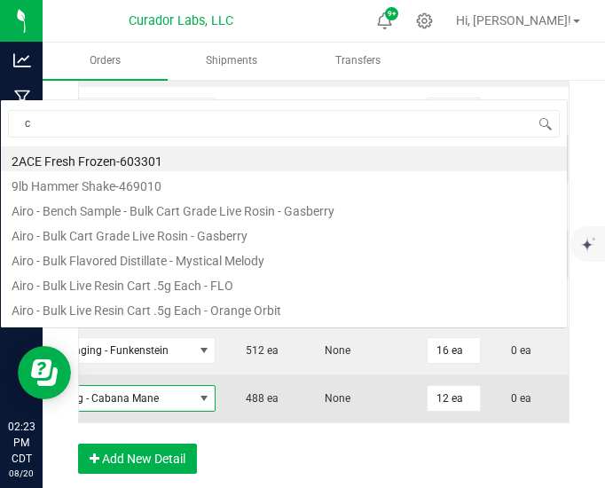
scroll to position [26, 445]
type input "cabana mane"
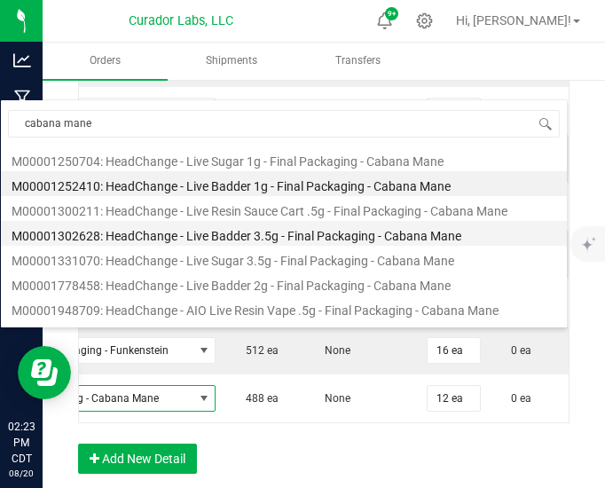
click at [214, 231] on li "M00001302628: HeadChange - Live Badder 3.5g - Final Packaging - Cabana Mane" at bounding box center [284, 233] width 566 height 25
type input "$75.00000"
type input "$900.00"
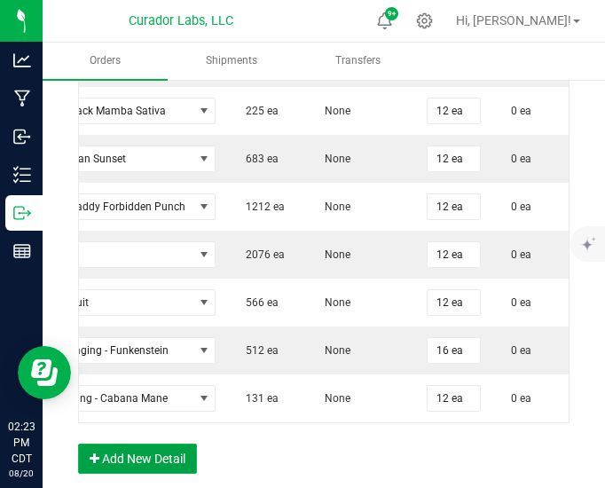
click at [152, 444] on button "Add New Detail" at bounding box center [137, 459] width 119 height 30
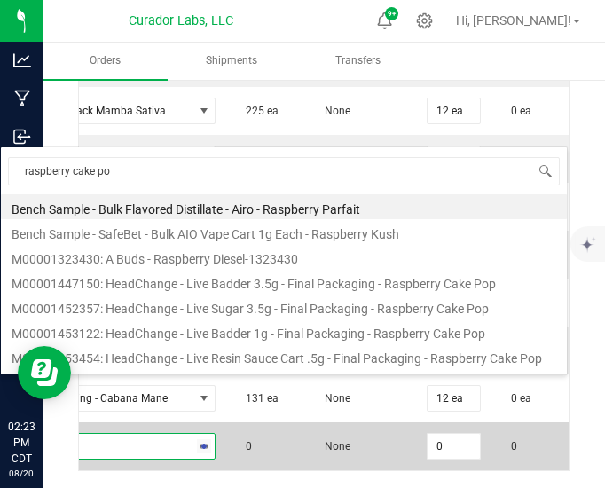
type input "raspberry cake pop"
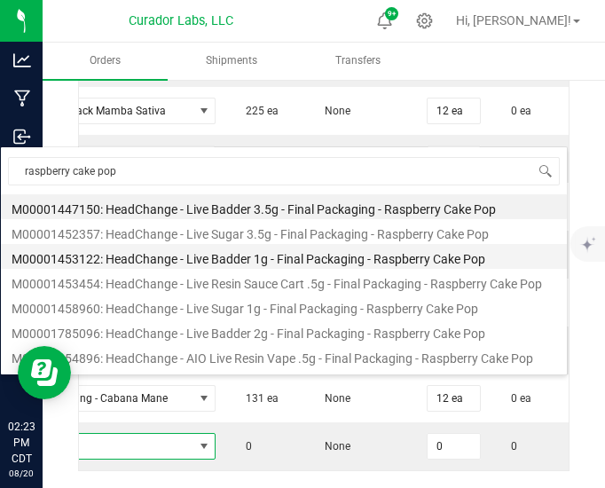
click at [249, 263] on li "M00001453122: HeadChange - Live Badder 1g - Final Packaging - Raspberry Cake Pop" at bounding box center [284, 256] width 566 height 25
type input "0 ea"
type input "$25.00000"
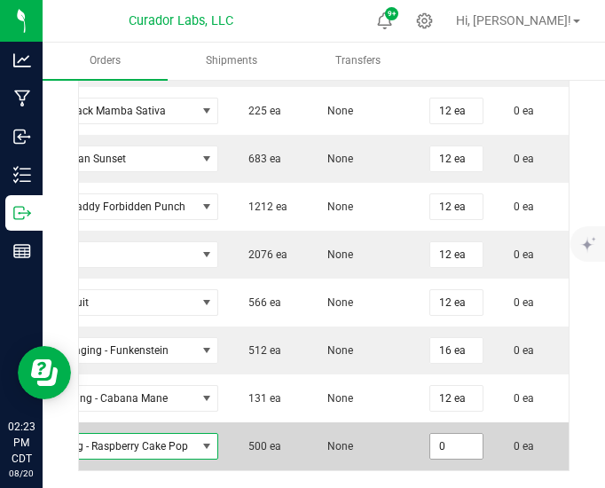
click at [449, 434] on input "0" at bounding box center [456, 446] width 52 height 25
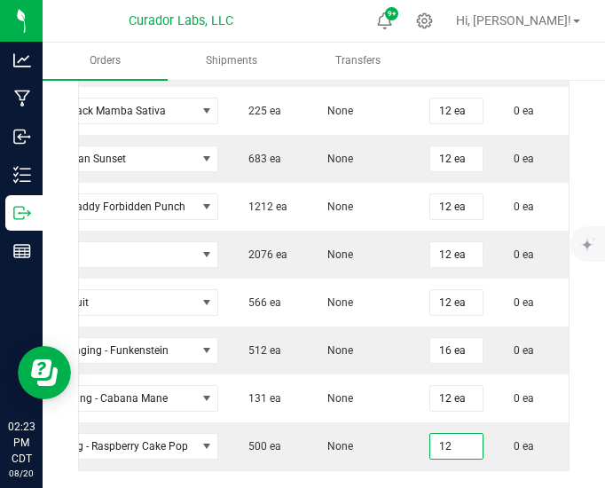
type input "12 ea"
type input "$300.00"
click at [413, 449] on div "Order Details Print All Labels Item Sellable Strain Qty Ordered Qty Allocated U…" at bounding box center [323, 170] width 491 height 737
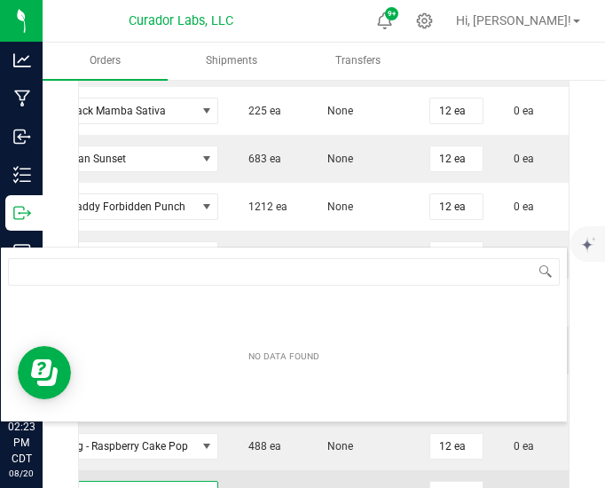
scroll to position [26, 452]
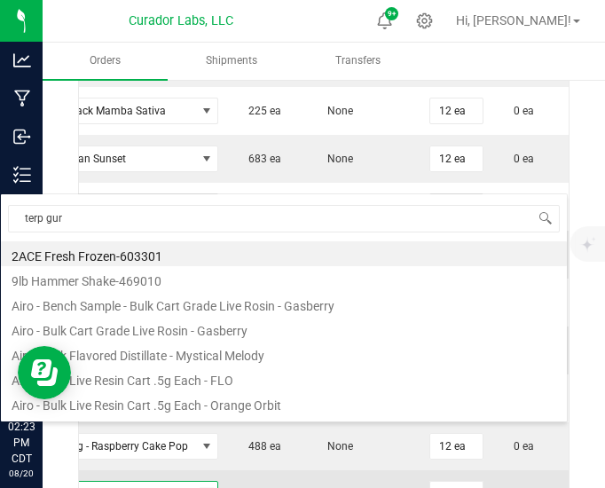
type input "terp guru"
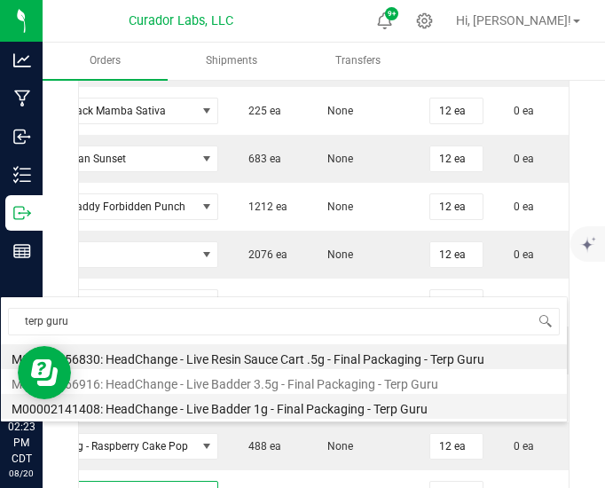
click at [204, 403] on li "M00002141408: HeadChange - Live Badder 1g - Final Packaging - Terp Guru" at bounding box center [284, 406] width 566 height 25
type input "0 ea"
type input "$25.00000"
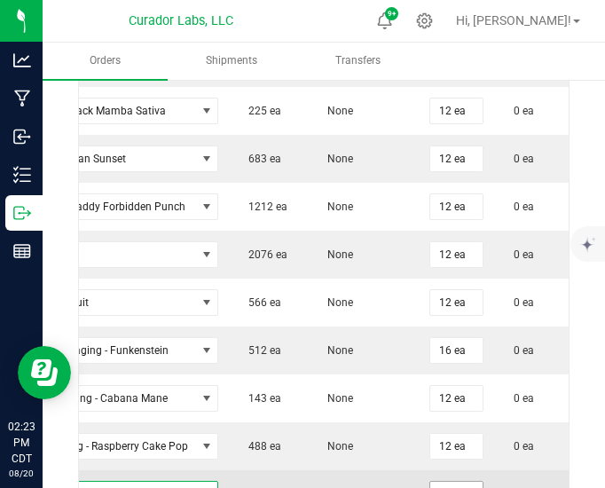
click at [439, 482] on input "0" at bounding box center [456, 494] width 52 height 25
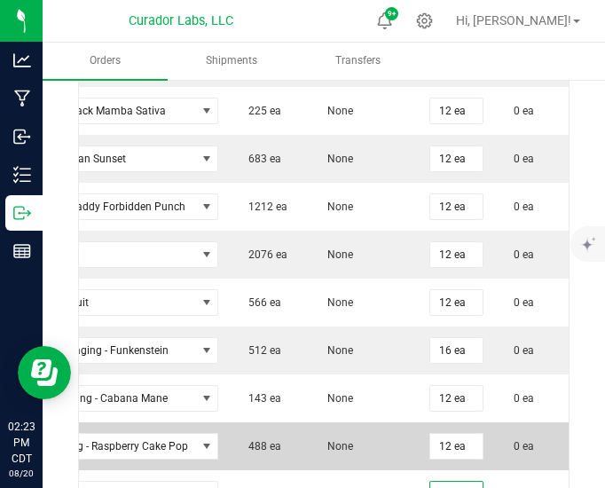
type input "12 ea"
type input "$300.00"
click at [377, 422] on td "None" at bounding box center [363, 446] width 111 height 48
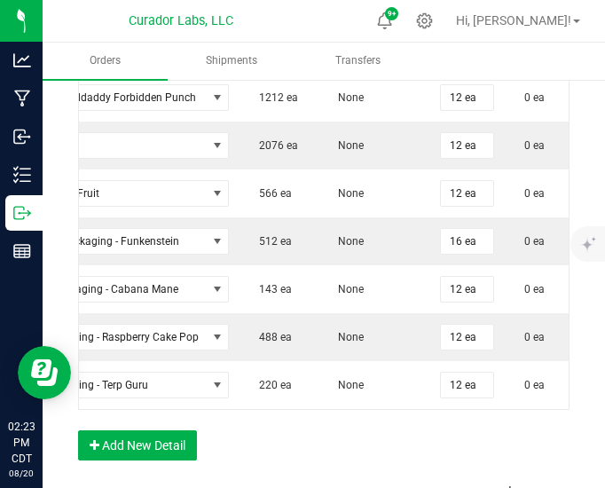
scroll to position [1211, 0]
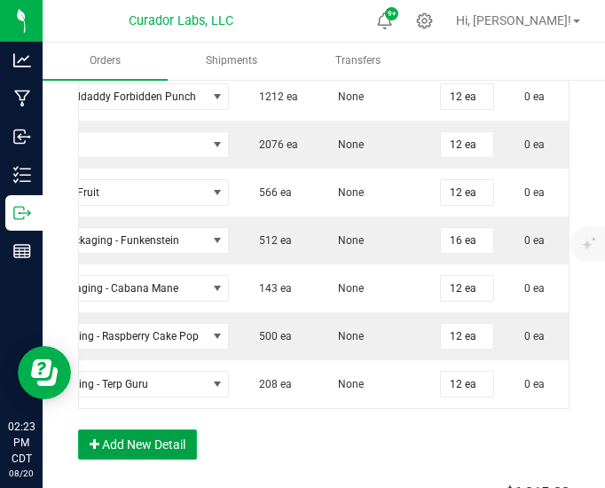
click at [164, 429] on button "Add New Detail" at bounding box center [137, 444] width 119 height 30
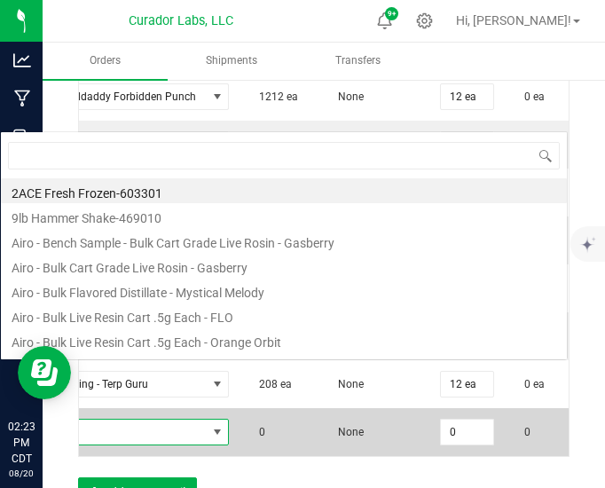
scroll to position [26, 452]
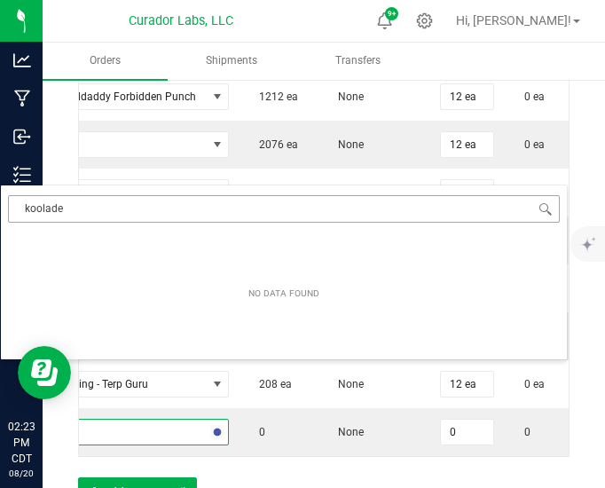
type input "koolade"
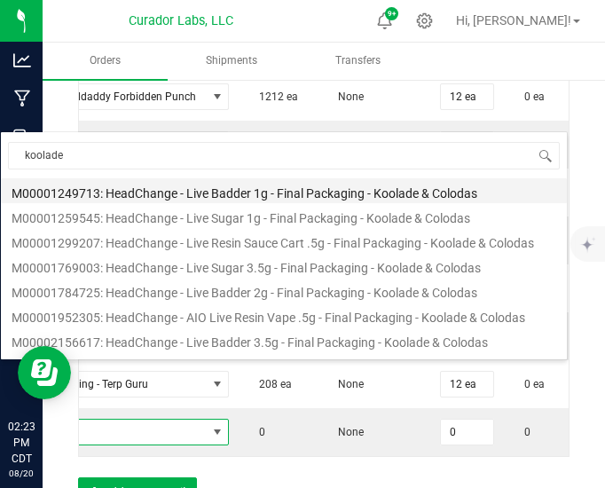
click at [231, 194] on li "M00001249713: HeadChange - Live Badder 1g - Final Packaging - Koolade & Colodas" at bounding box center [284, 190] width 566 height 25
type input "0 ea"
type input "$25.00000"
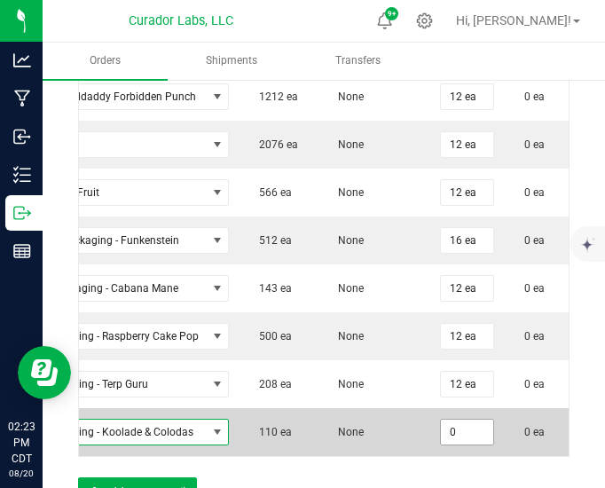
click at [472, 420] on input "0" at bounding box center [467, 432] width 52 height 25
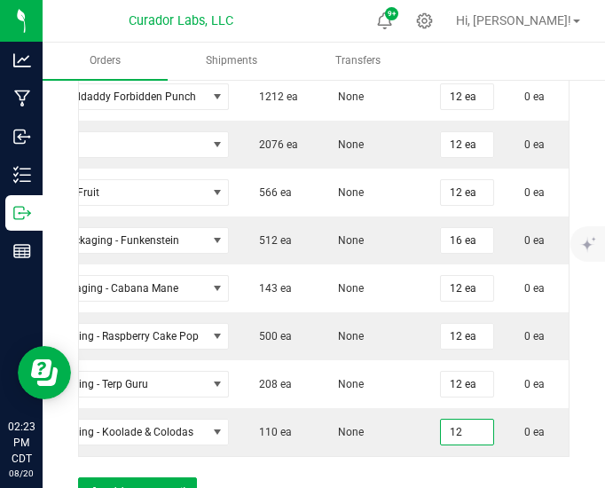
type input "12 ea"
type input "$300.00"
click at [415, 446] on div "Order Details Print All Labels Item Sellable Strain Qty Ordered Qty Allocated U…" at bounding box center [323, 108] width 491 height 833
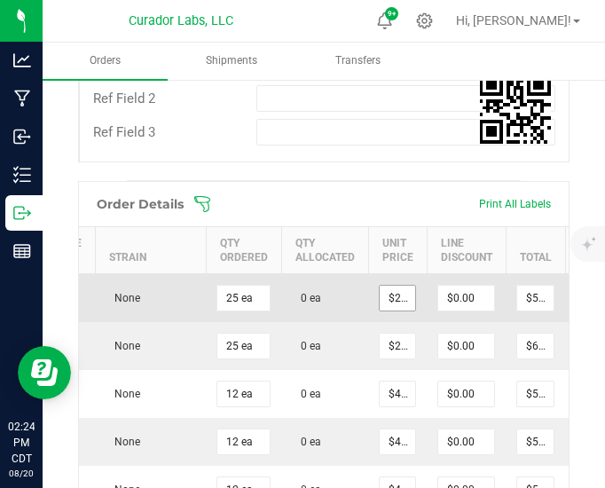
scroll to position [732, 0]
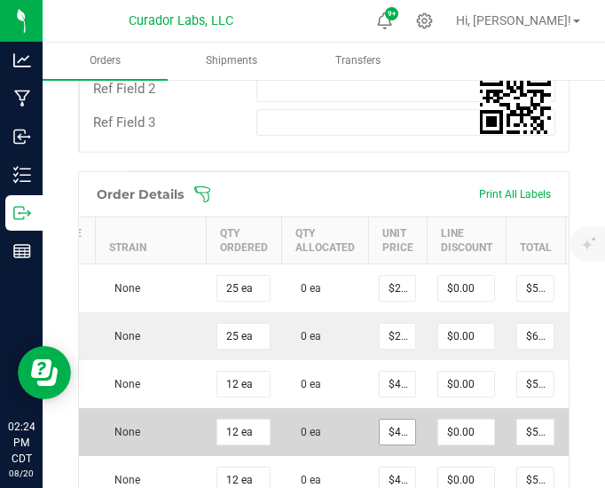
type input "45"
click at [380, 420] on input "45" at bounding box center [397, 432] width 35 height 25
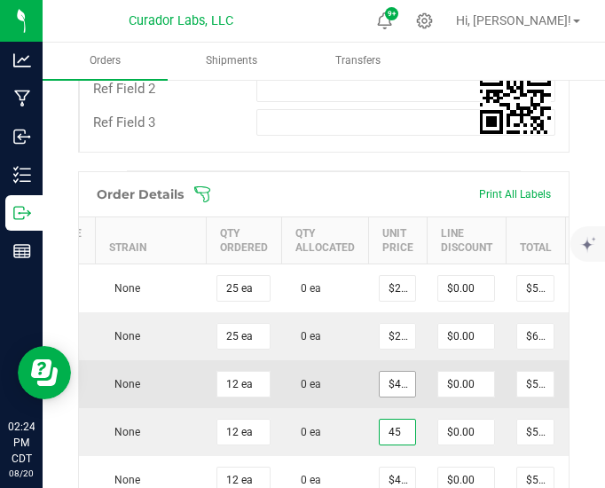
type input "45"
type input "$45.00000"
click at [383, 372] on input "45" at bounding box center [397, 384] width 35 height 25
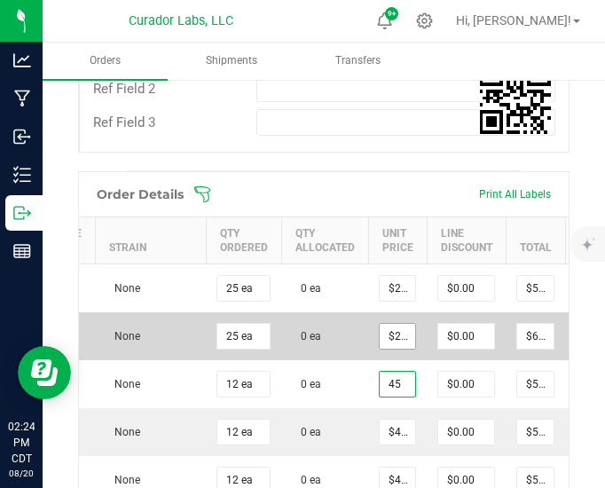
type input "25"
type input "$45.00000"
click at [380, 324] on input "25" at bounding box center [397, 336] width 35 height 25
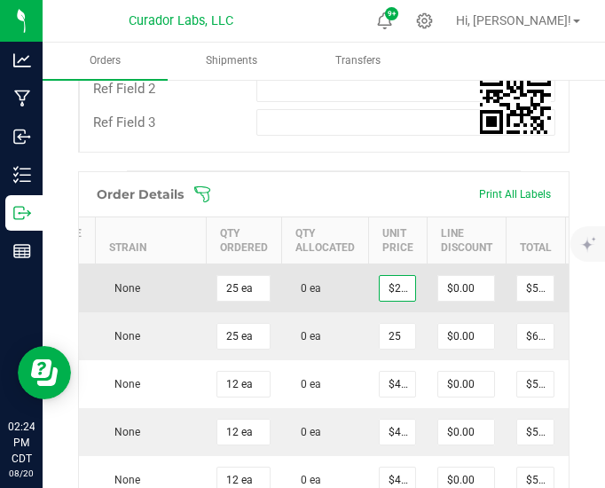
type input "20"
type input "$25.00000"
click at [385, 276] on input "20" at bounding box center [397, 288] width 35 height 25
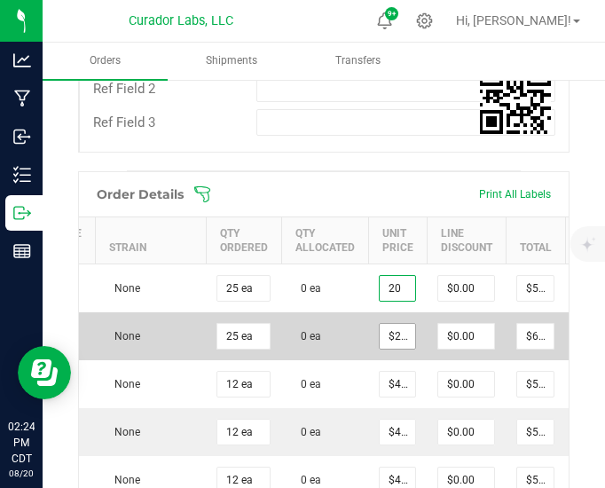
type input "$20.00000"
click at [380, 324] on input "25" at bounding box center [397, 336] width 35 height 25
type input "20"
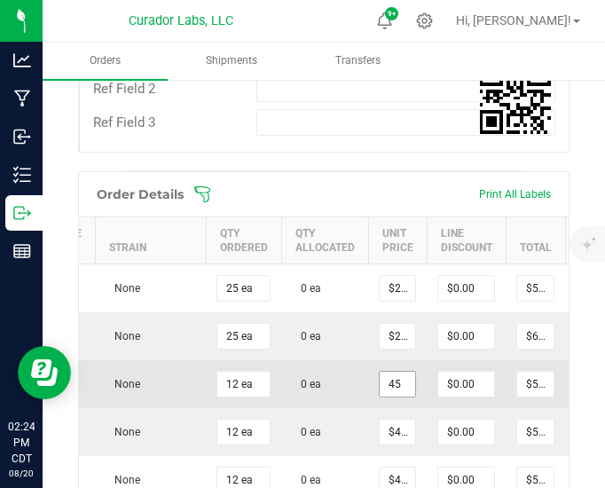
click at [380, 372] on input "45" at bounding box center [397, 384] width 35 height 25
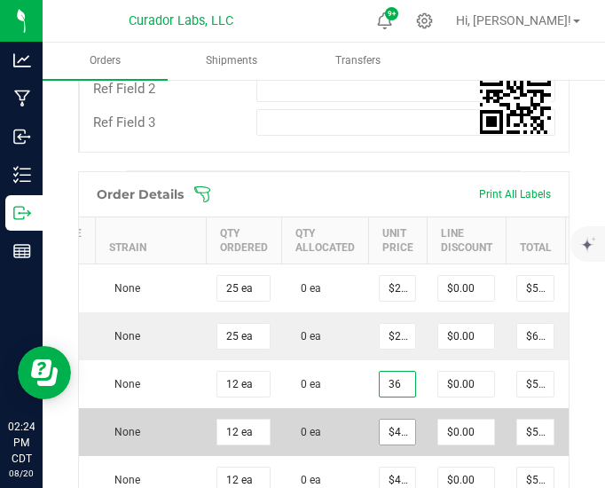
type input "36"
type input "45"
type input "$36.00000"
type input "$432.00"
click at [381, 420] on input "45" at bounding box center [397, 432] width 35 height 25
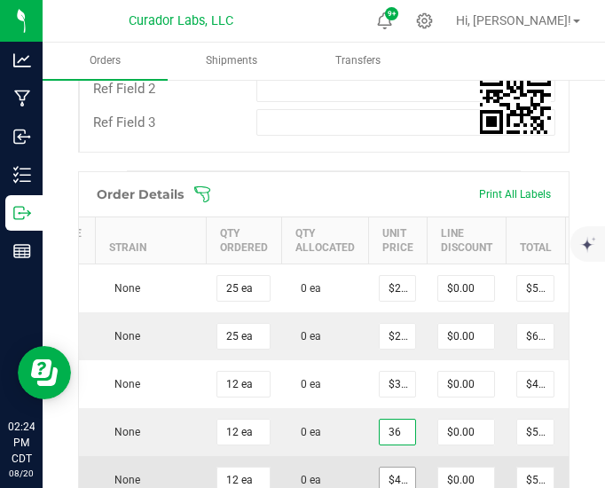
type input "36"
type input "45"
type input "$36.00000"
type input "$432.00"
click at [381, 468] on input "45" at bounding box center [397, 480] width 35 height 25
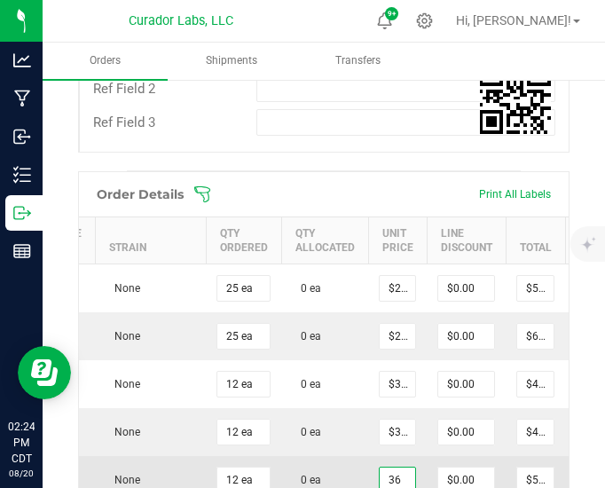
type input "$36.00000"
type input "$432.00"
click at [302, 456] on td "0 ea" at bounding box center [324, 480] width 87 height 48
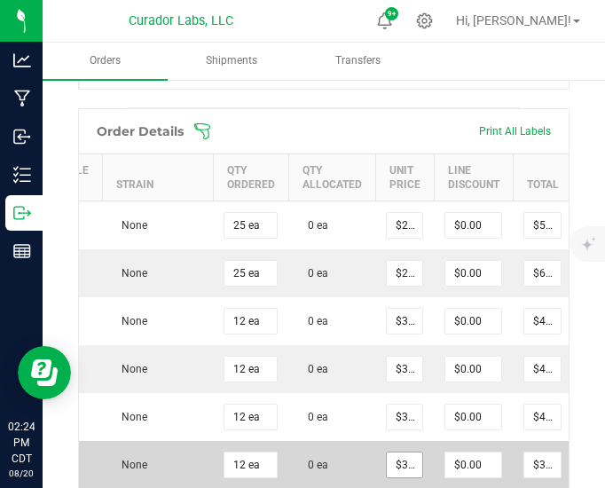
scroll to position [796, 0]
click at [392, 452] on input "32.5" at bounding box center [404, 464] width 35 height 25
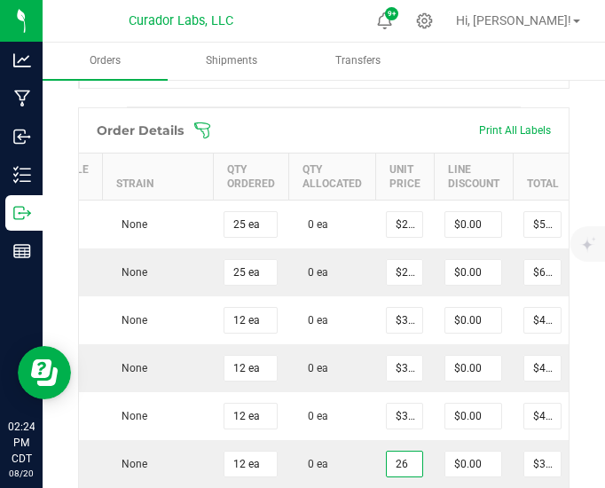
type input "$26.00000"
type input "$312.00"
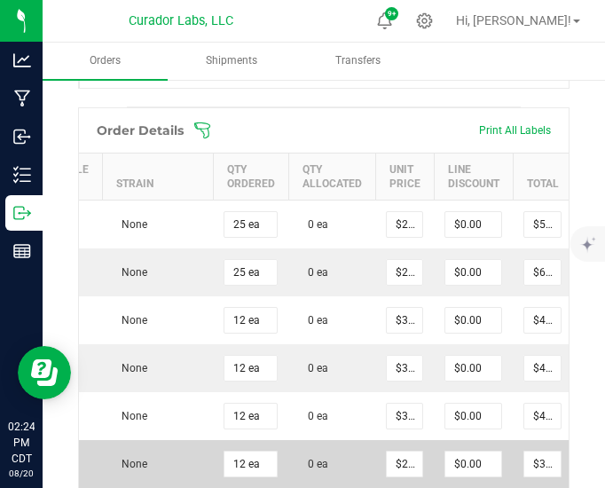
type input "$26.00000"
type input "$312.00"
click at [303, 440] on td "0 ea" at bounding box center [331, 464] width 87 height 48
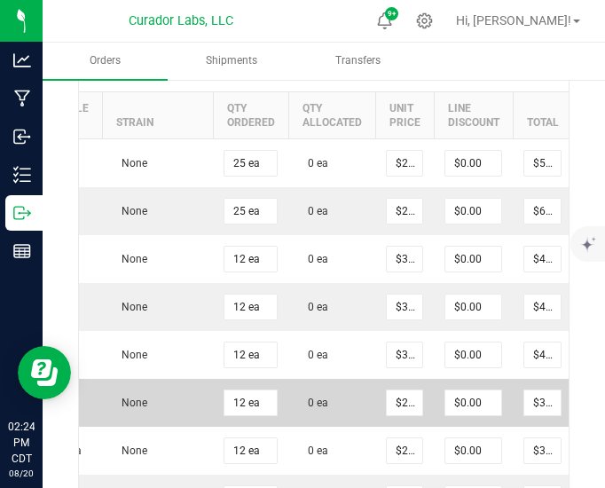
scroll to position [859, 0]
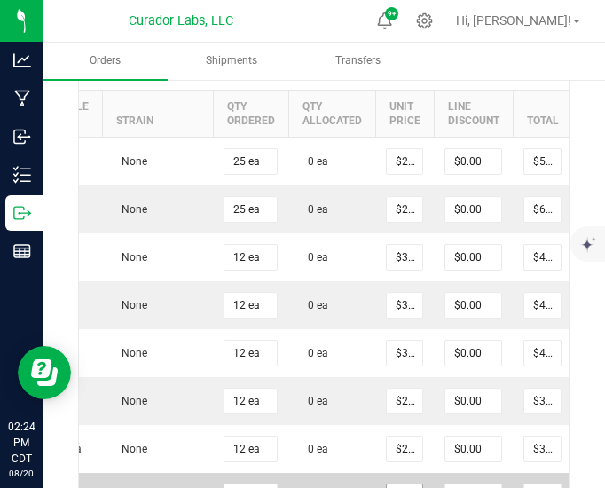
click at [389, 484] on input "32.5" at bounding box center [404, 496] width 35 height 25
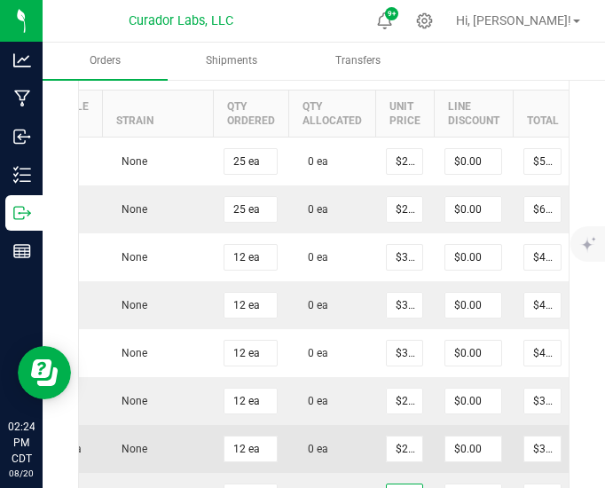
type input "$26.00000"
type input "$312.00"
click at [299, 443] on span "0 ea" at bounding box center [313, 449] width 29 height 12
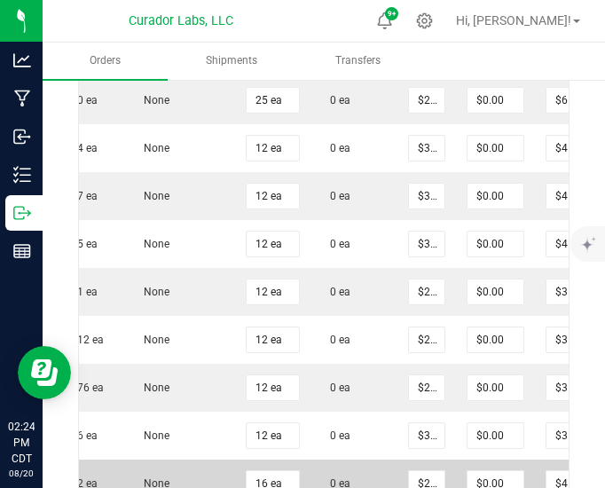
scroll to position [969, 0]
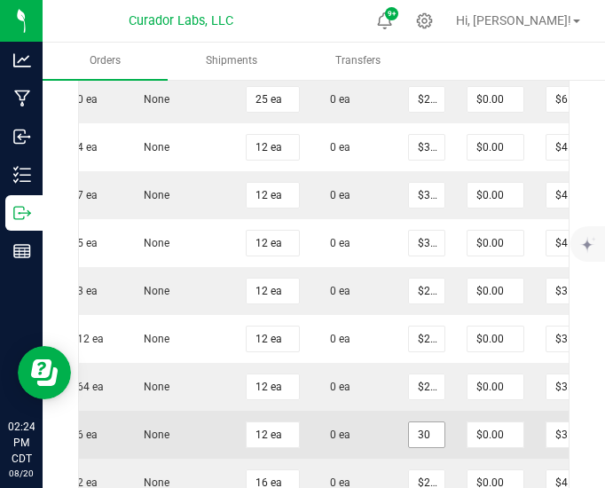
click at [428, 422] on input "30" at bounding box center [426, 434] width 35 height 25
click at [424, 422] on input "26" at bounding box center [426, 434] width 35 height 25
type input "$24.00000"
type input "$288.00"
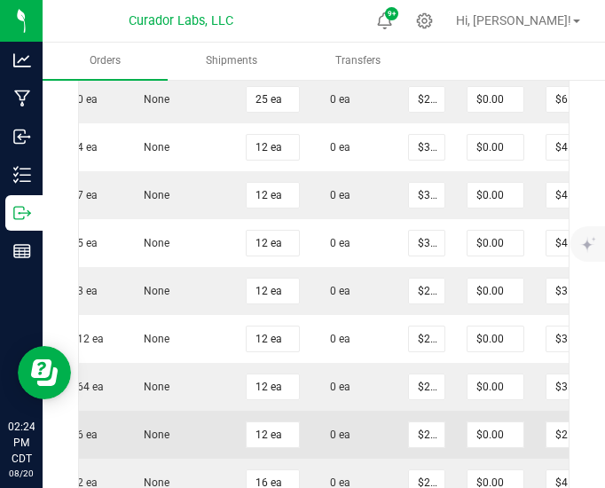
click at [351, 411] on td "0 ea" at bounding box center [354, 435] width 87 height 48
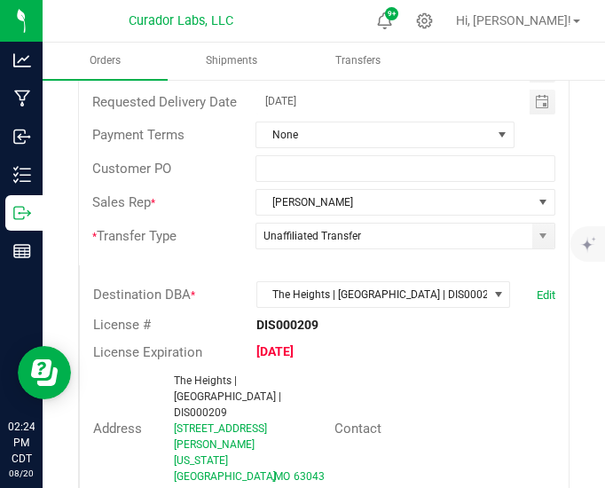
scroll to position [0, 0]
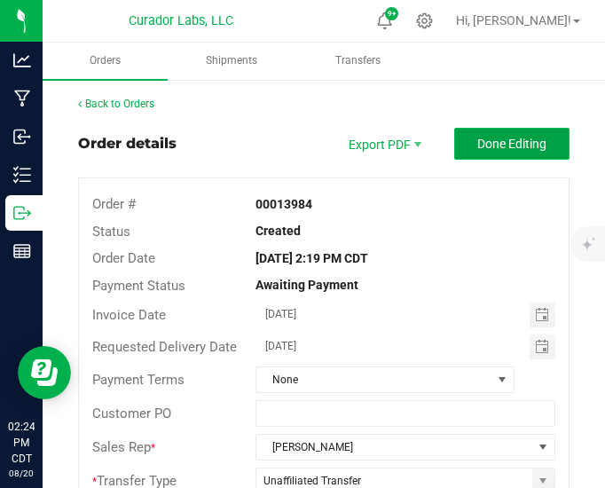
click at [488, 157] on button "Done Editing" at bounding box center [511, 144] width 115 height 32
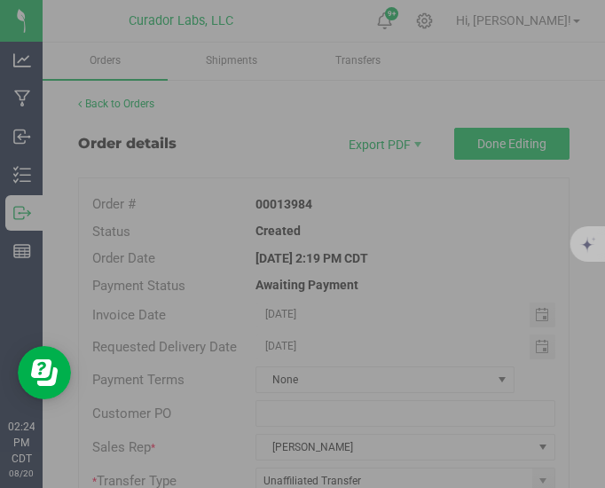
scroll to position [0, 395]
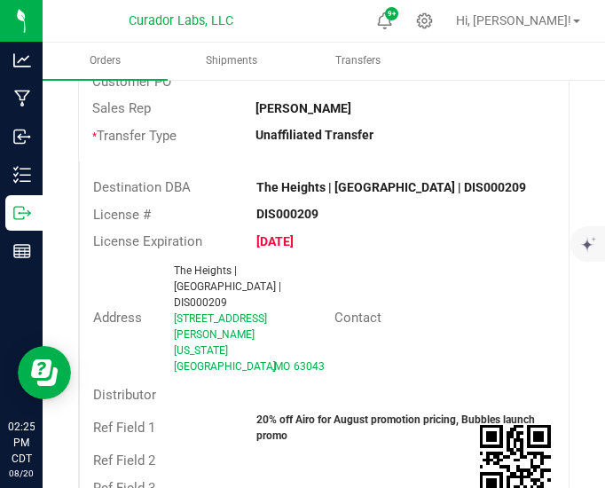
scroll to position [346, 0]
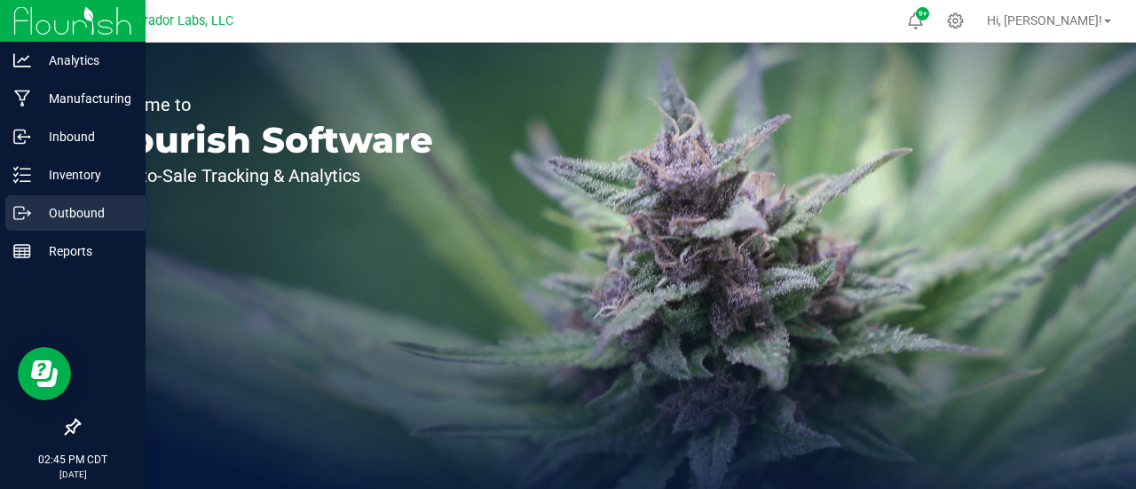
click at [31, 210] on p "Outbound" at bounding box center [84, 212] width 106 height 21
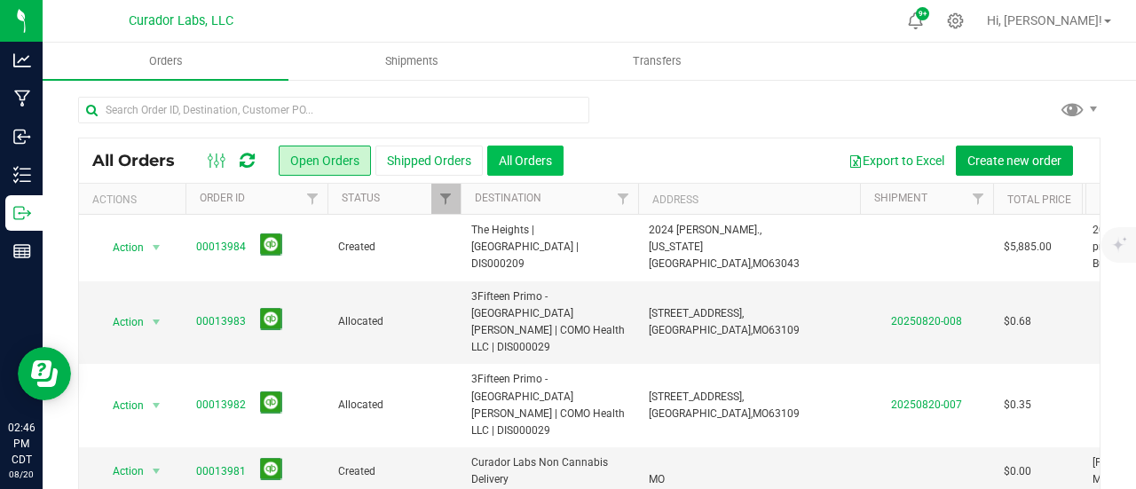
click at [531, 165] on button "All Orders" at bounding box center [525, 160] width 76 height 30
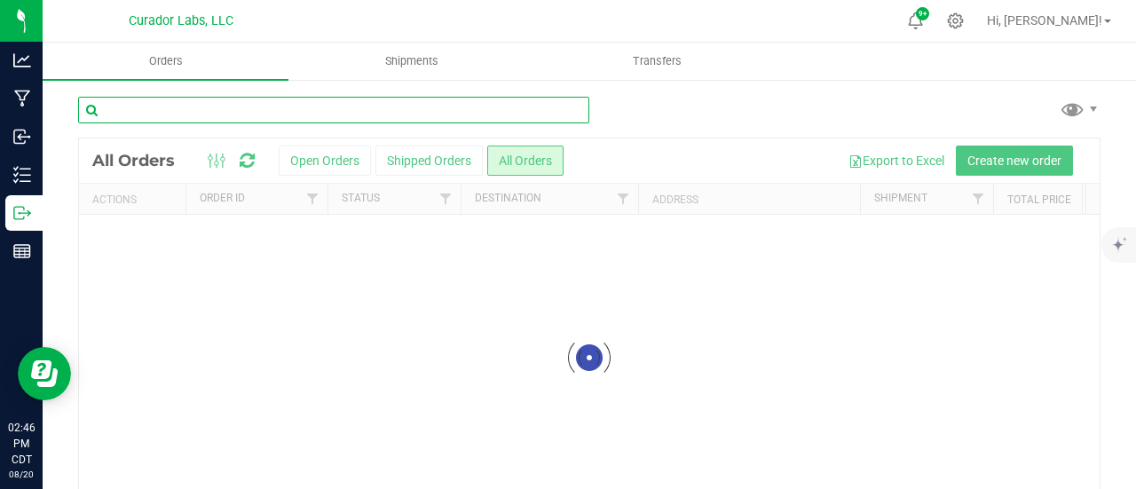
click at [415, 113] on input "text" at bounding box center [333, 110] width 511 height 27
click at [385, 120] on input "birdgeton" at bounding box center [333, 110] width 511 height 27
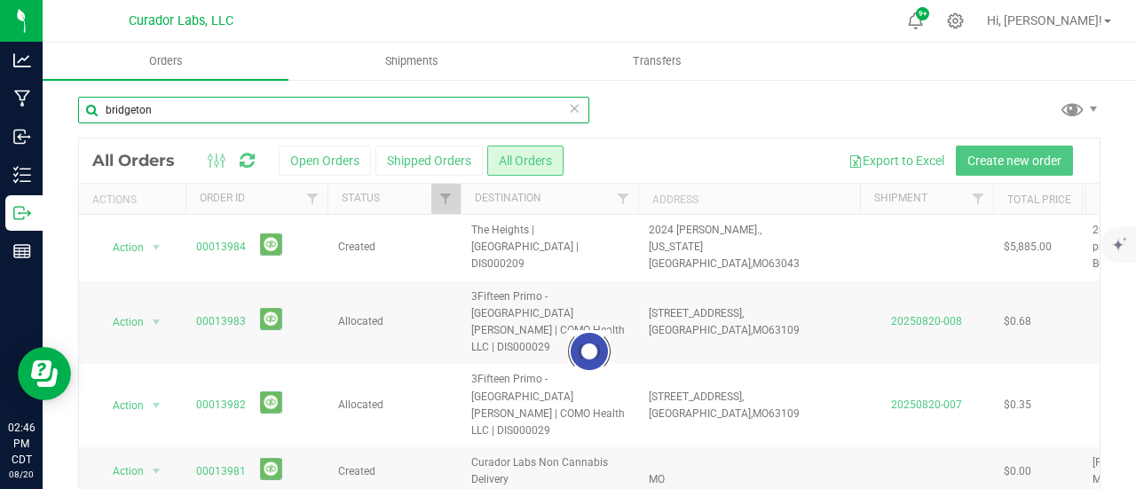
type input "bridgeton"
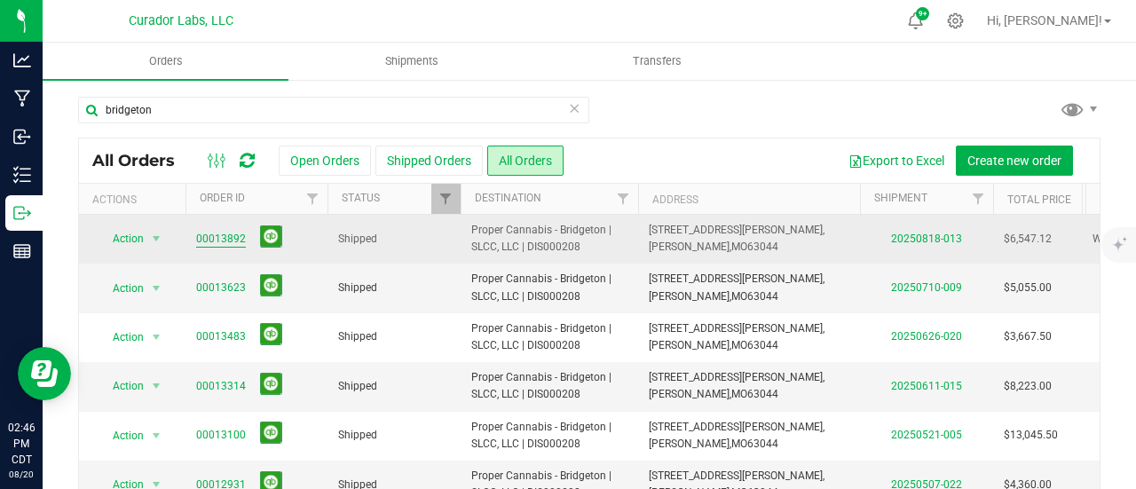
click at [204, 225] on span "00013892" at bounding box center [256, 239] width 121 height 28
click at [211, 233] on link "00013892" at bounding box center [221, 239] width 50 height 17
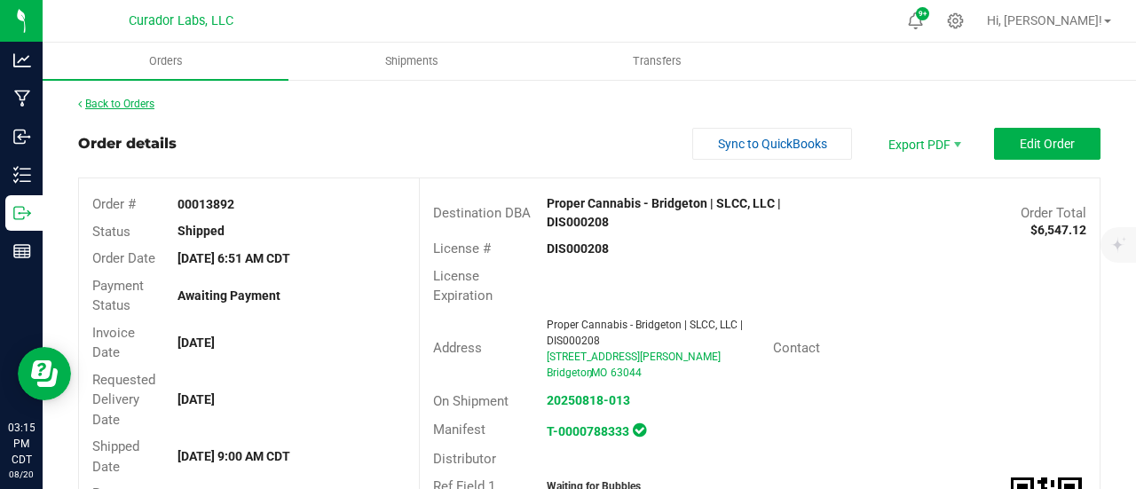
click at [90, 100] on link "Back to Orders" at bounding box center [116, 104] width 76 height 12
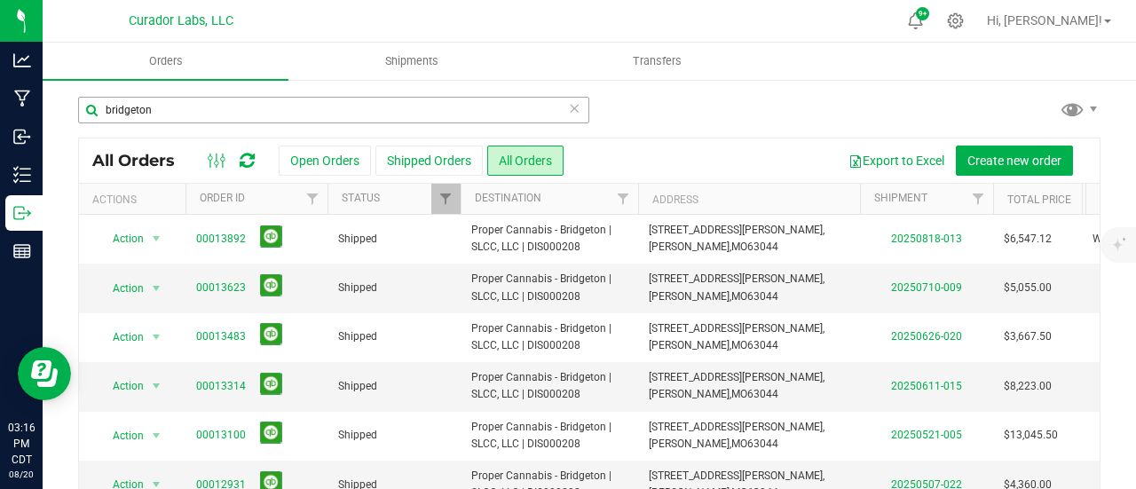
drag, startPoint x: 263, startPoint y: 129, endPoint x: 267, endPoint y: 114, distance: 14.9
click at [263, 128] on div "bridgeton" at bounding box center [333, 117] width 511 height 41
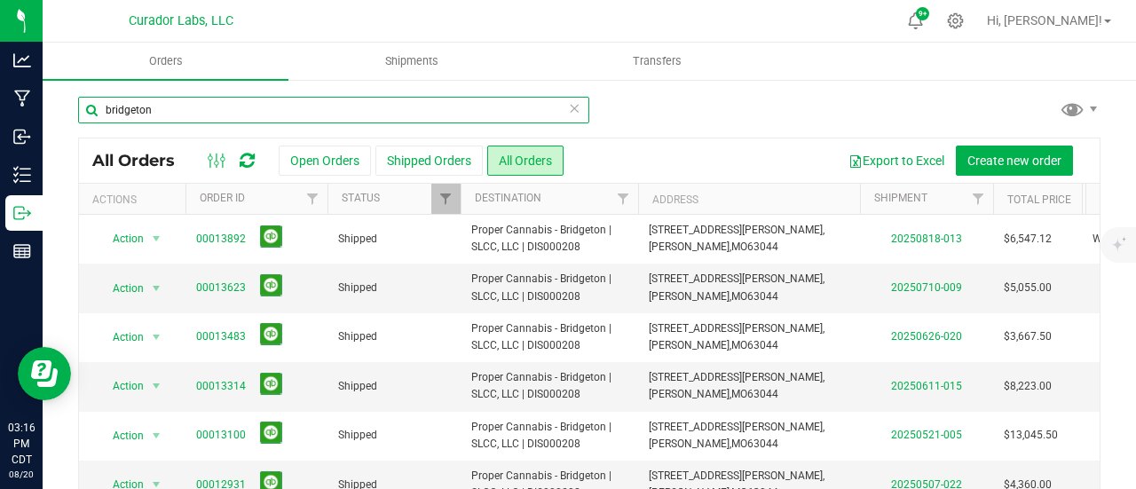
click at [268, 111] on input "bridgeton" at bounding box center [333, 110] width 511 height 27
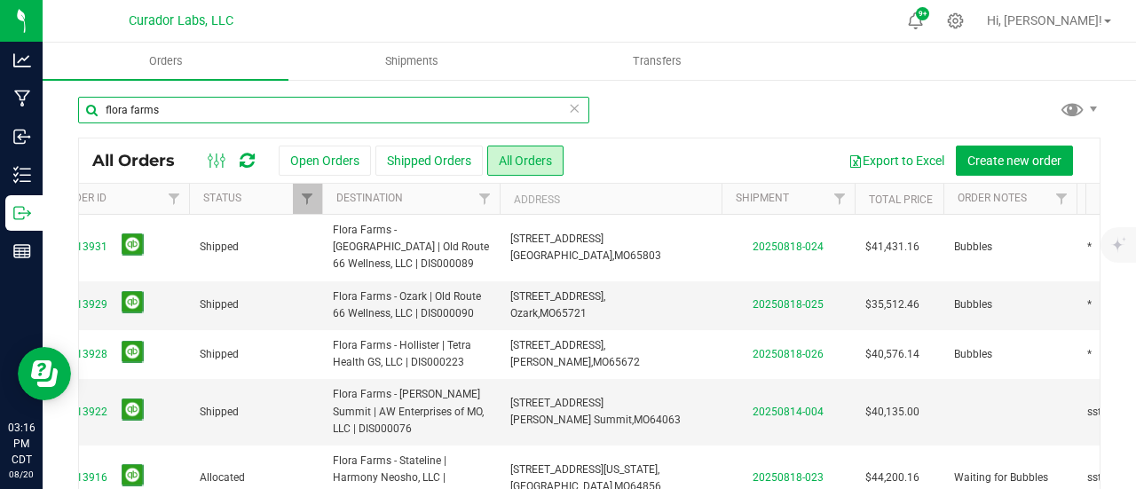
click at [254, 112] on input "flora farms" at bounding box center [333, 110] width 511 height 27
type input "flora farms"
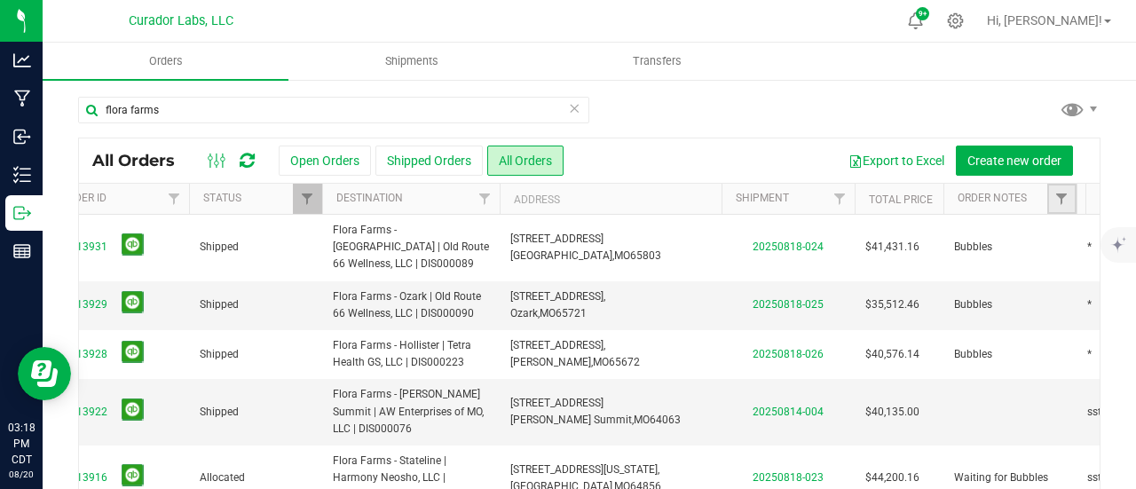
click at [1050, 200] on link "Filter" at bounding box center [1061, 199] width 29 height 30
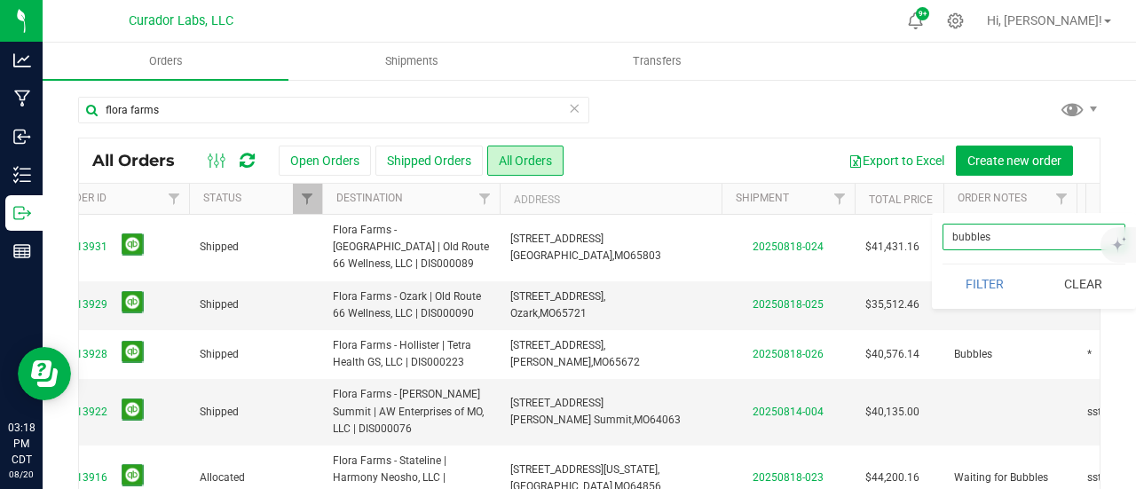
type input "bubbles"
click at [942, 264] on button "Filter" at bounding box center [984, 283] width 85 height 39
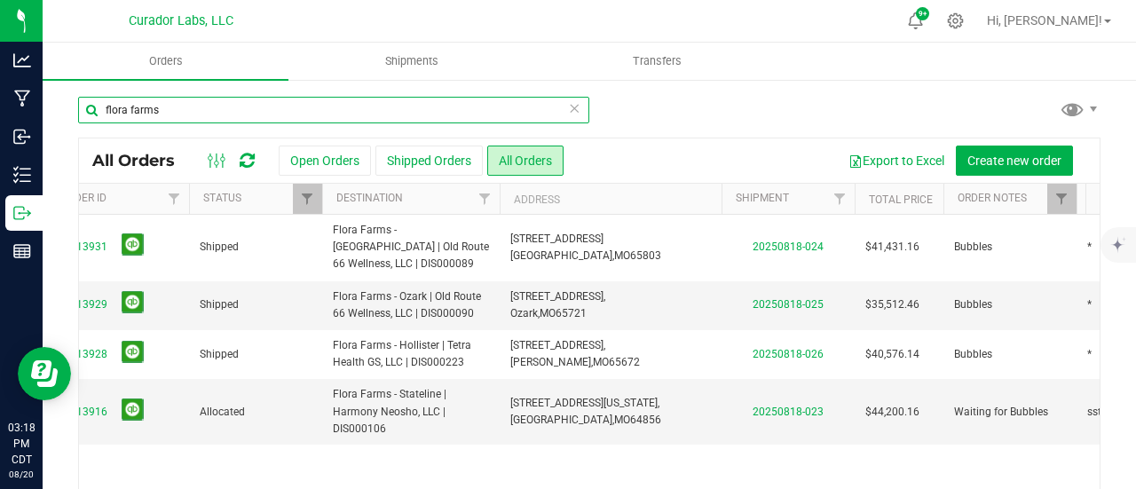
click at [153, 114] on input "flora farms" at bounding box center [333, 110] width 511 height 27
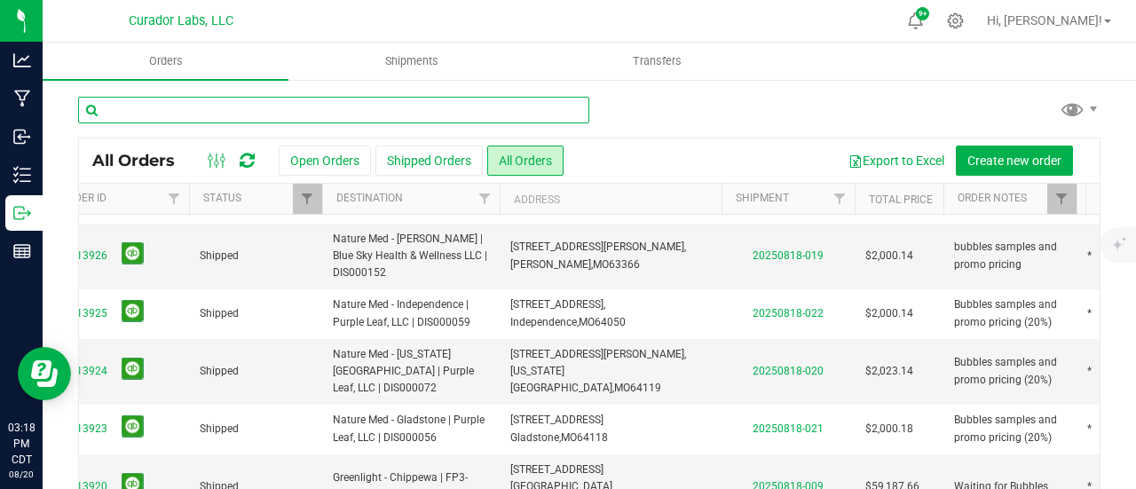
scroll to position [92, 0]
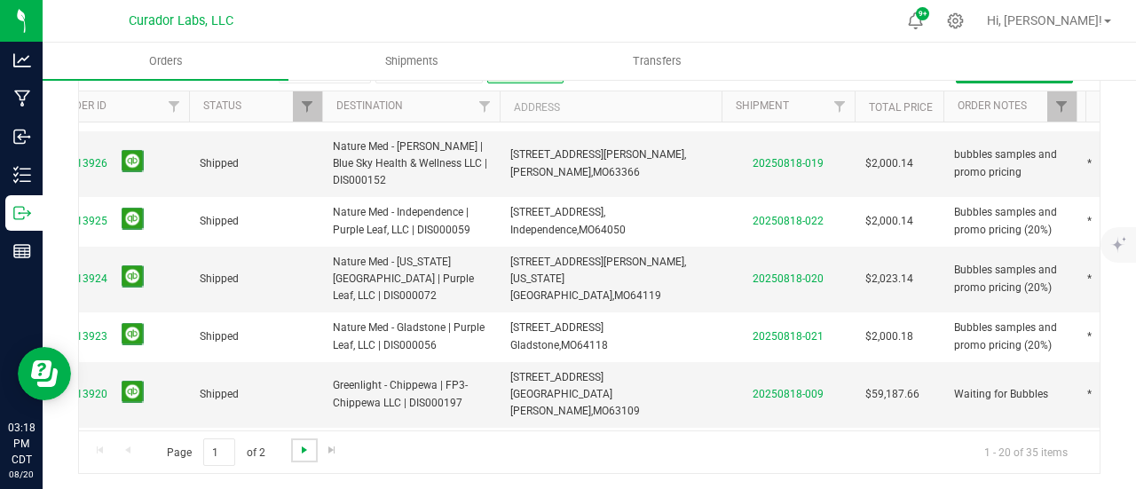
click at [303, 445] on span "Go to the next page" at bounding box center [304, 450] width 14 height 14
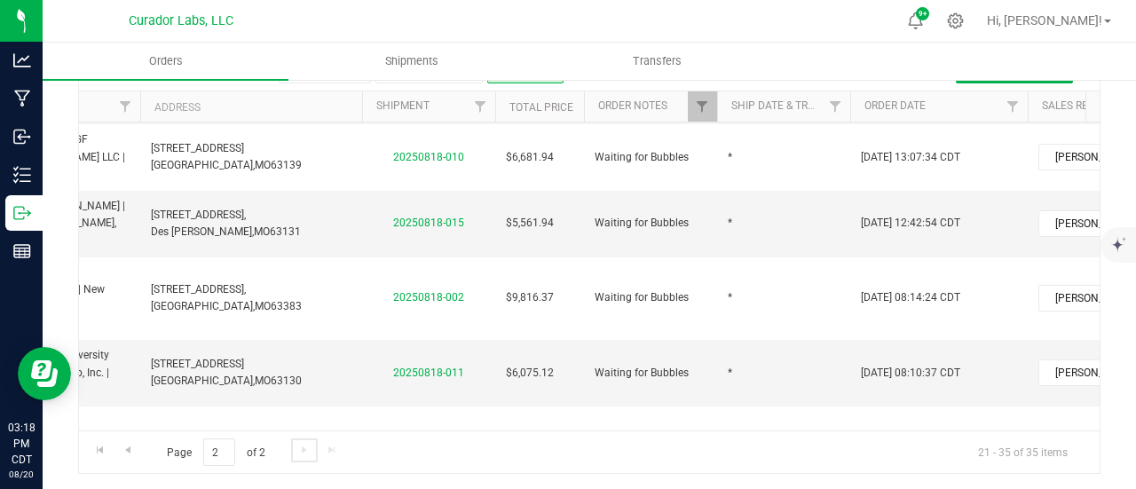
scroll to position [0, 0]
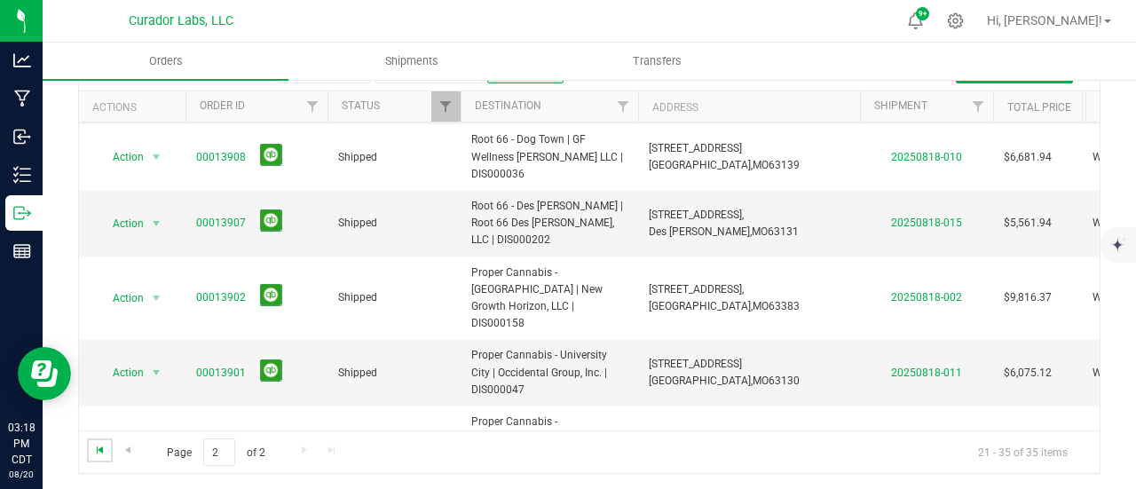
click at [101, 445] on span "Go to the first page" at bounding box center [100, 450] width 14 height 14
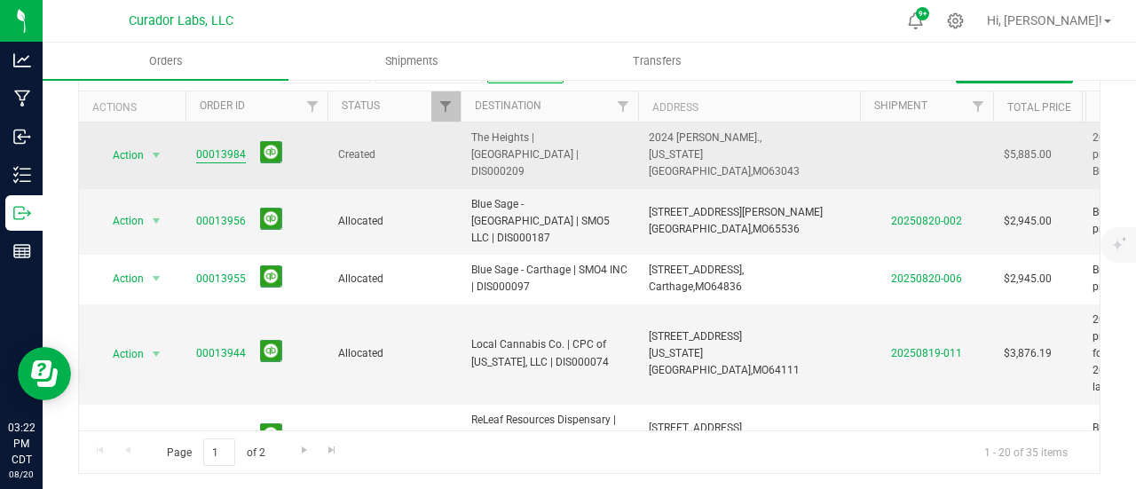
click at [215, 157] on link "00013984" at bounding box center [221, 154] width 50 height 17
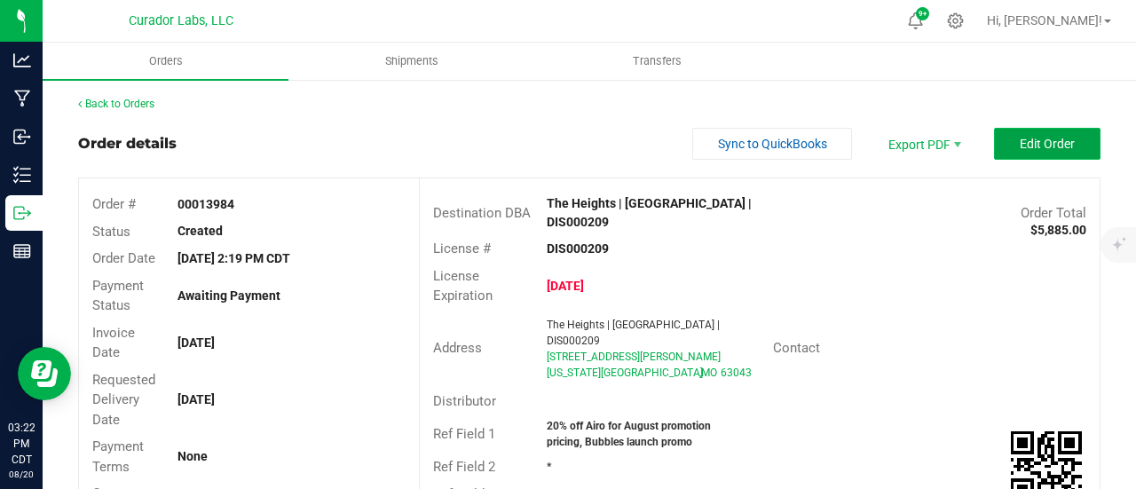
click at [1020, 147] on span "Edit Order" at bounding box center [1046, 144] width 55 height 14
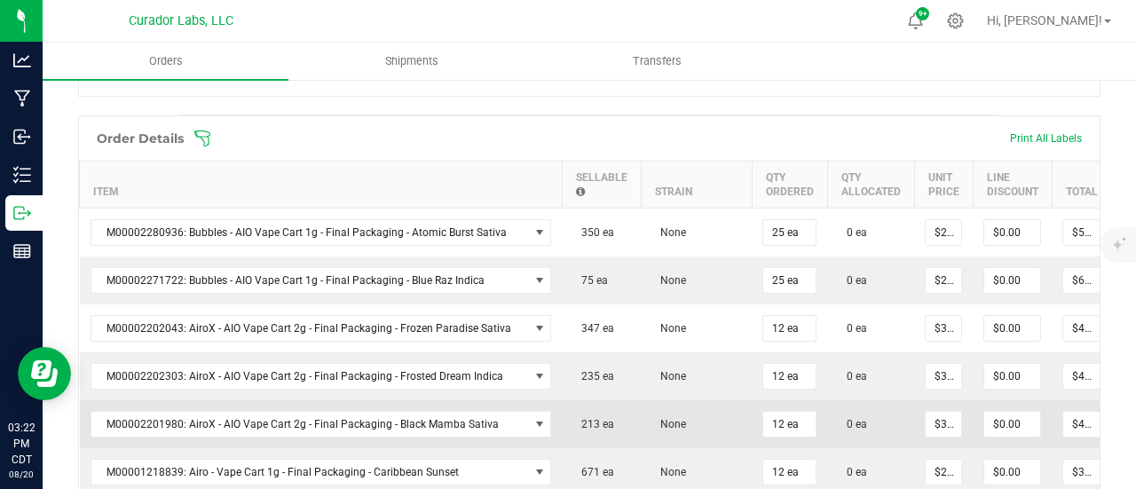
scroll to position [532, 0]
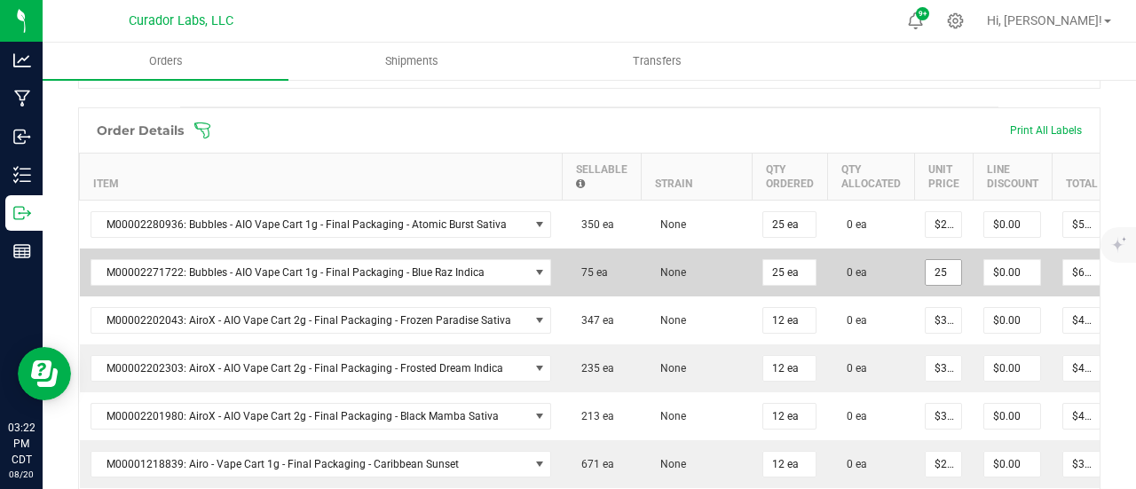
click at [932, 263] on input "25" at bounding box center [942, 272] width 35 height 25
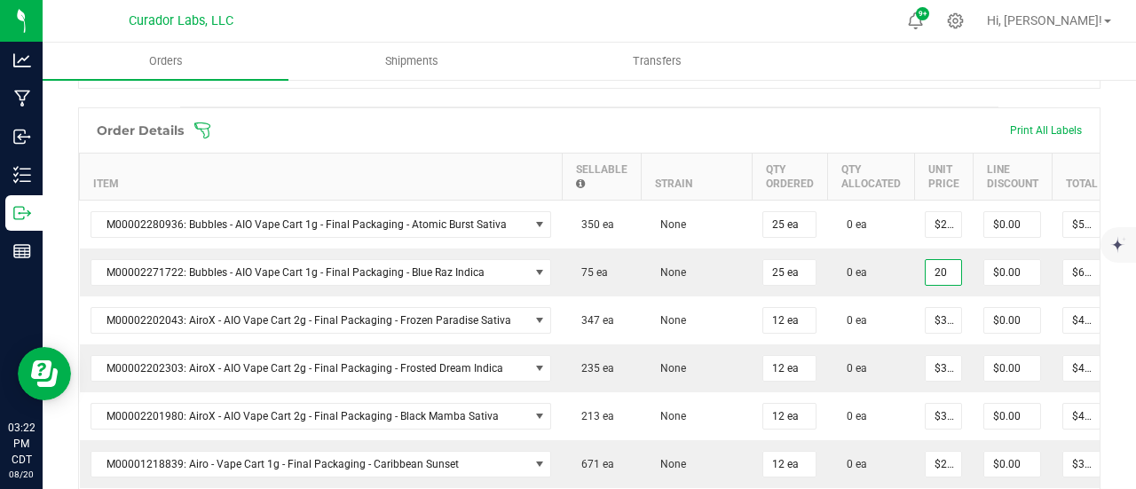
type input "$20.00000"
type input "$500.00"
click at [907, 111] on div "Order Details Print All Labels" at bounding box center [589, 130] width 1020 height 44
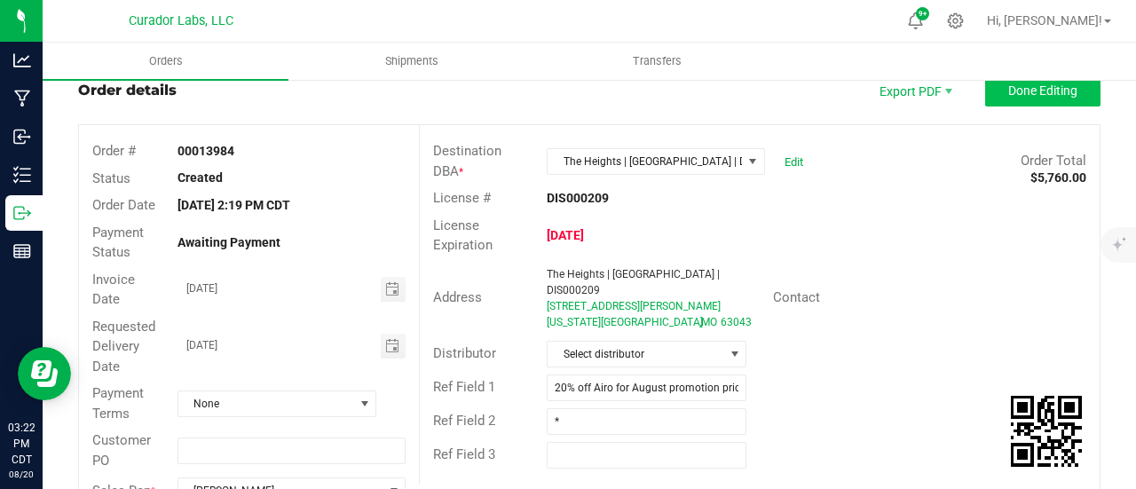
scroll to position [0, 0]
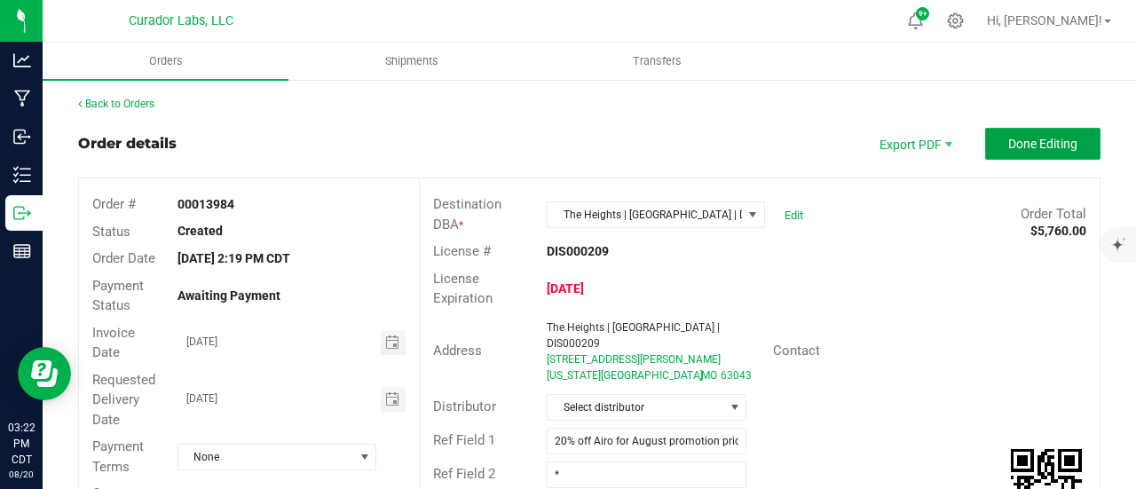
click at [1049, 131] on button "Done Editing" at bounding box center [1042, 144] width 115 height 32
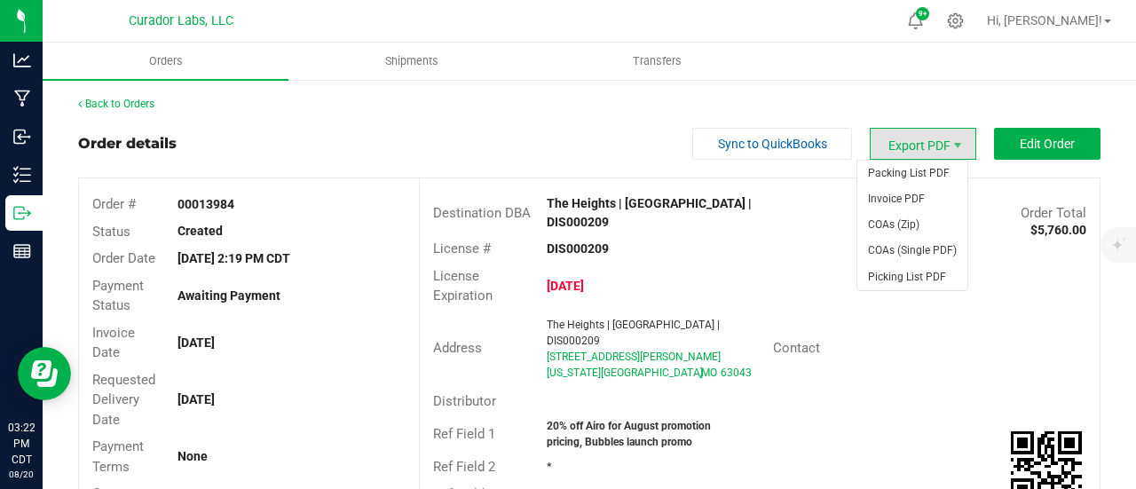
click at [913, 150] on span "Export PDF" at bounding box center [922, 144] width 106 height 32
click at [929, 203] on span "Invoice PDF" at bounding box center [912, 199] width 110 height 26
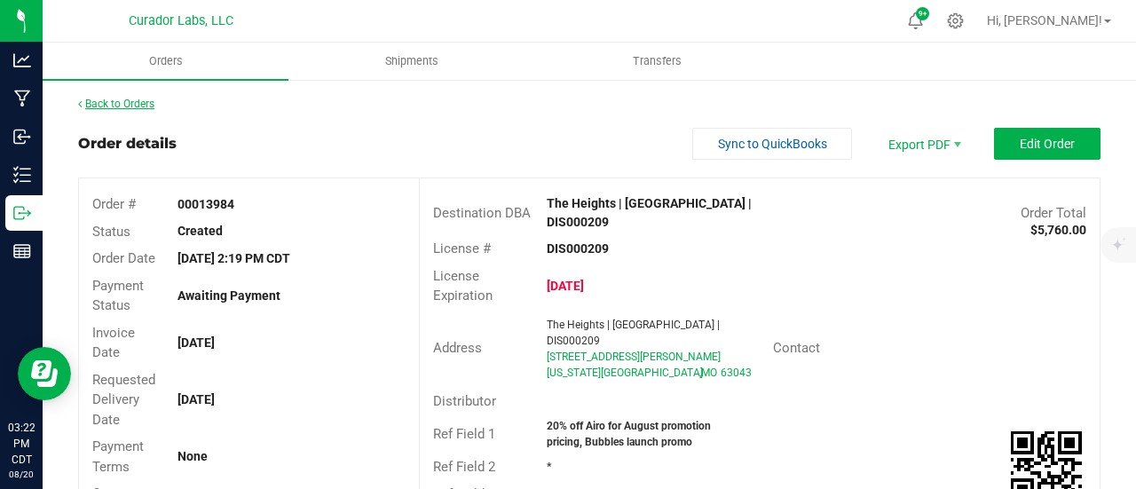
click at [153, 104] on link "Back to Orders" at bounding box center [116, 104] width 76 height 12
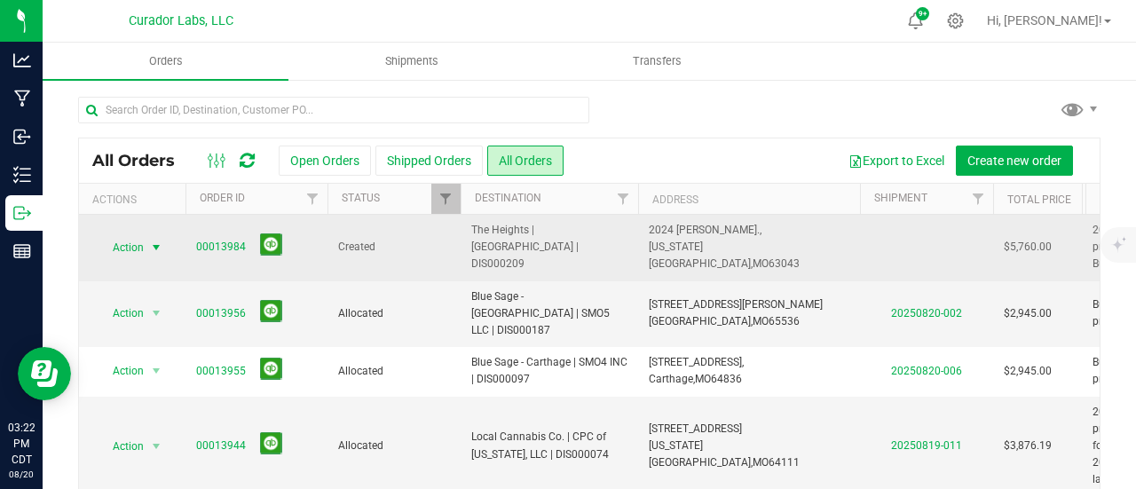
click at [146, 246] on span "select" at bounding box center [156, 247] width 22 height 25
